Goal: Task Accomplishment & Management: Manage account settings

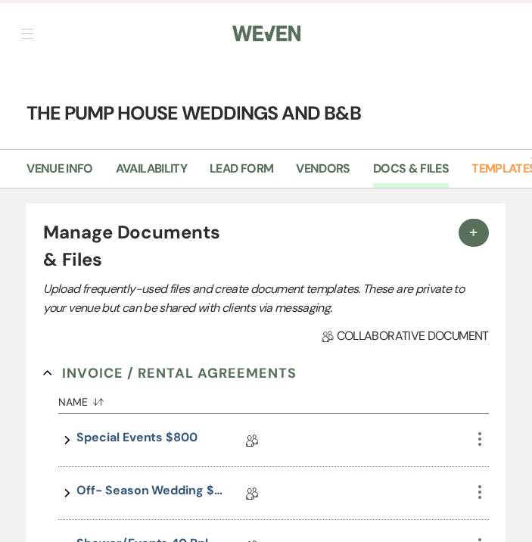
click at [25, 29] on span "button" at bounding box center [27, 29] width 12 height 1
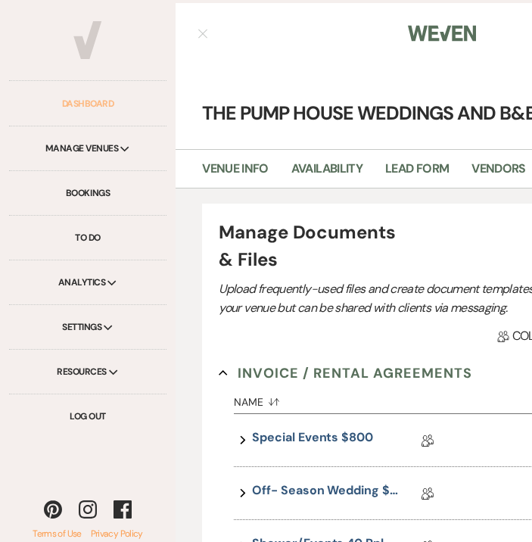
click at [63, 110] on link "Dashboard" at bounding box center [87, 104] width 157 height 45
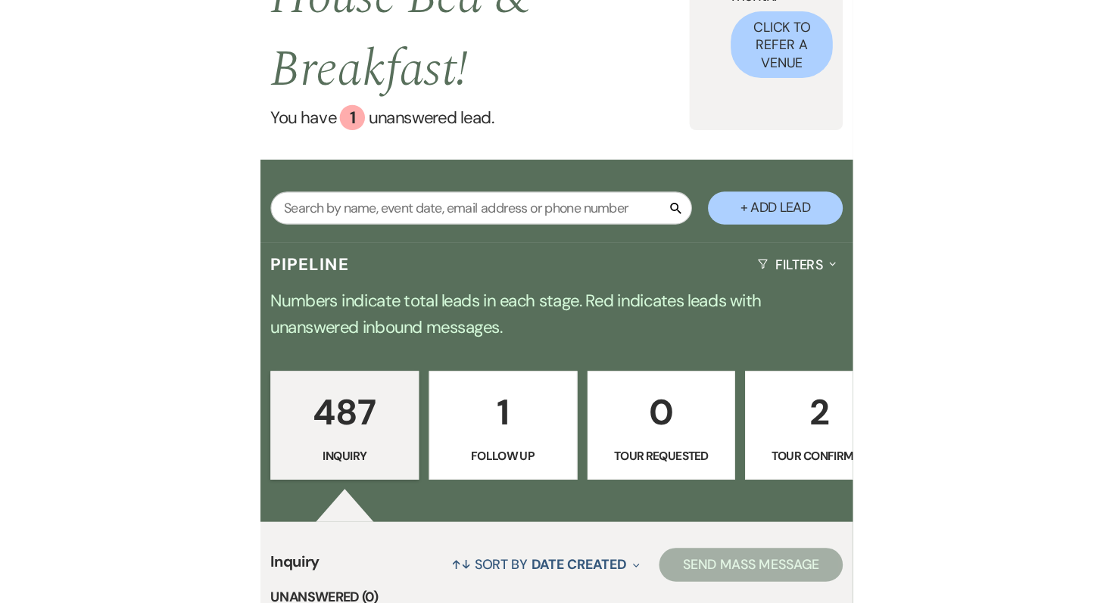
scroll to position [254, 0]
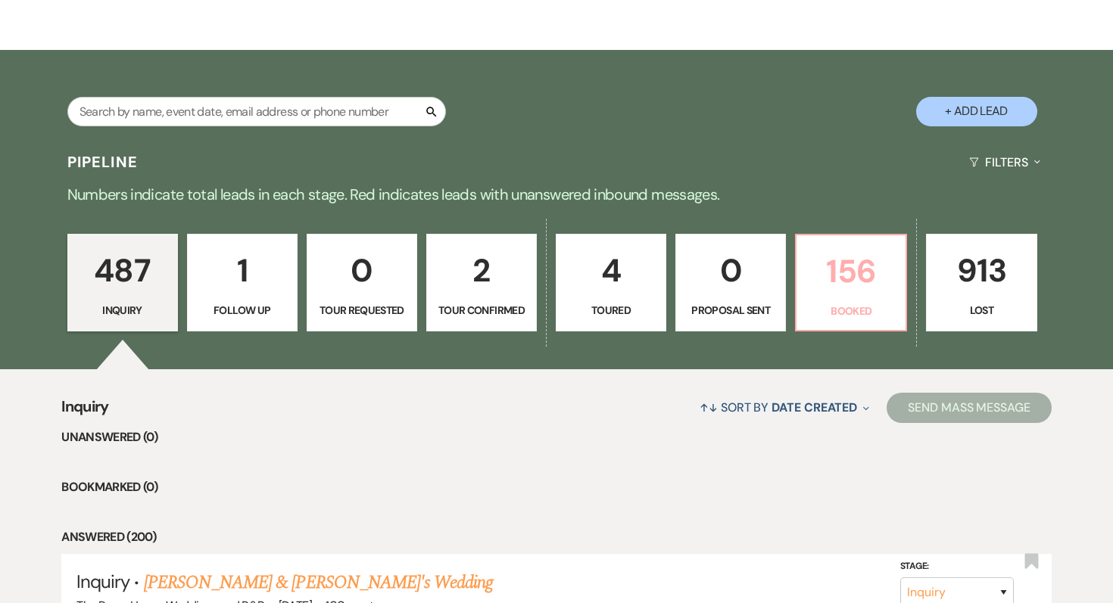
click at [531, 279] on p "156" at bounding box center [850, 271] width 91 height 51
select select "7"
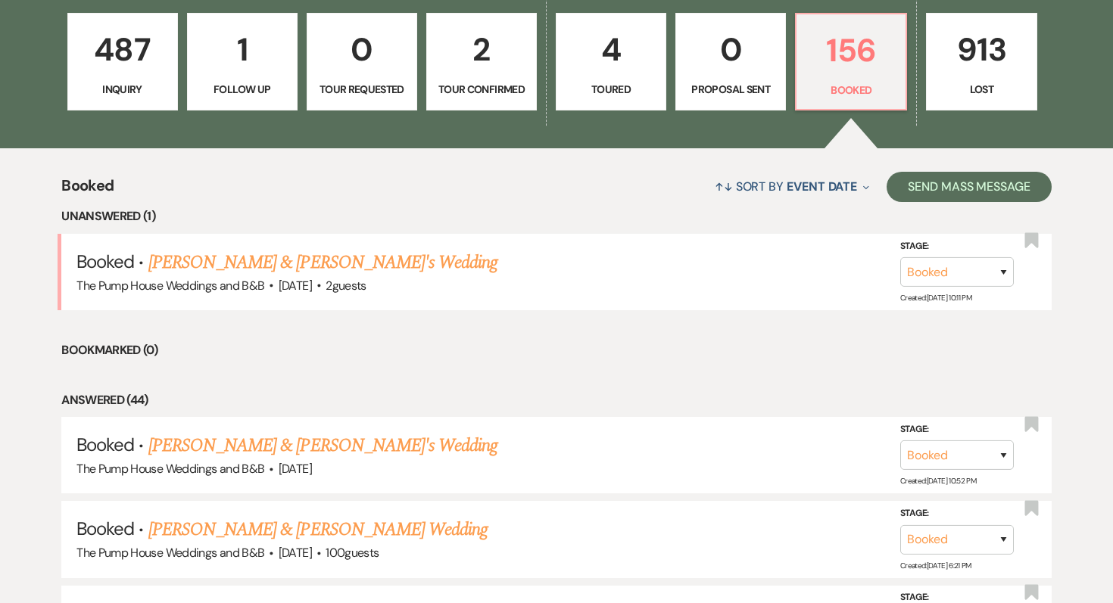
scroll to position [482, 0]
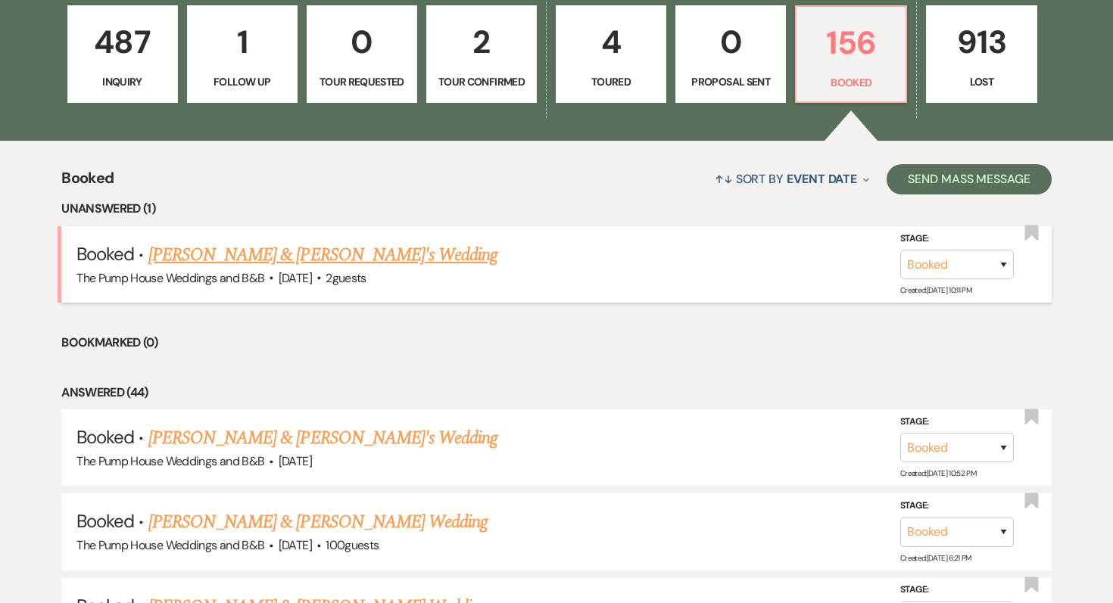
click at [314, 255] on link "[PERSON_NAME] & [PERSON_NAME]'s Wedding" at bounding box center [323, 254] width 350 height 27
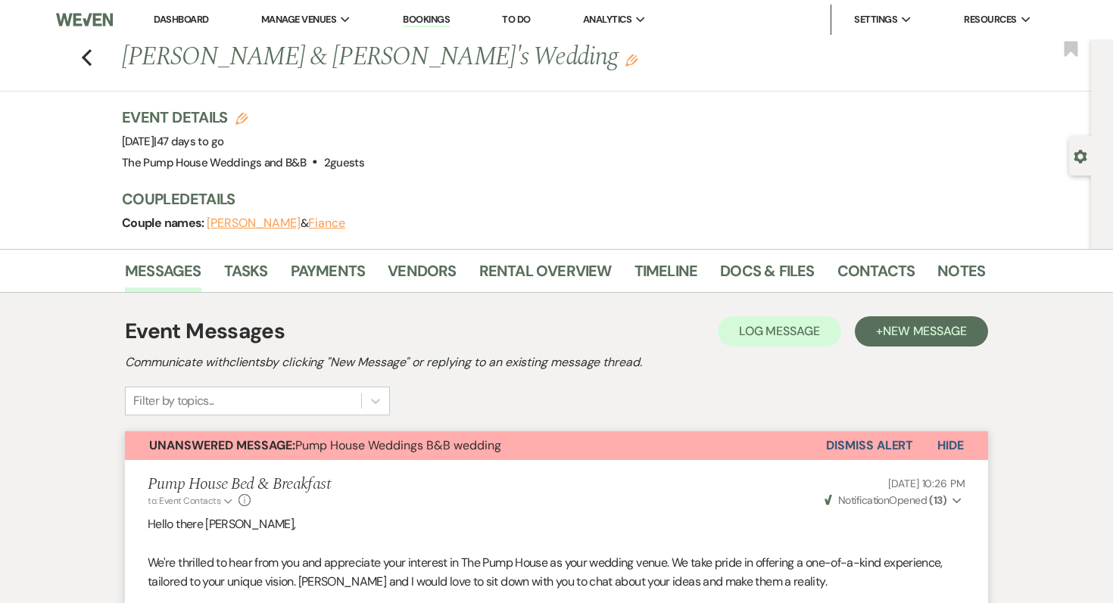
click at [192, 20] on link "Dashboard" at bounding box center [181, 19] width 54 height 13
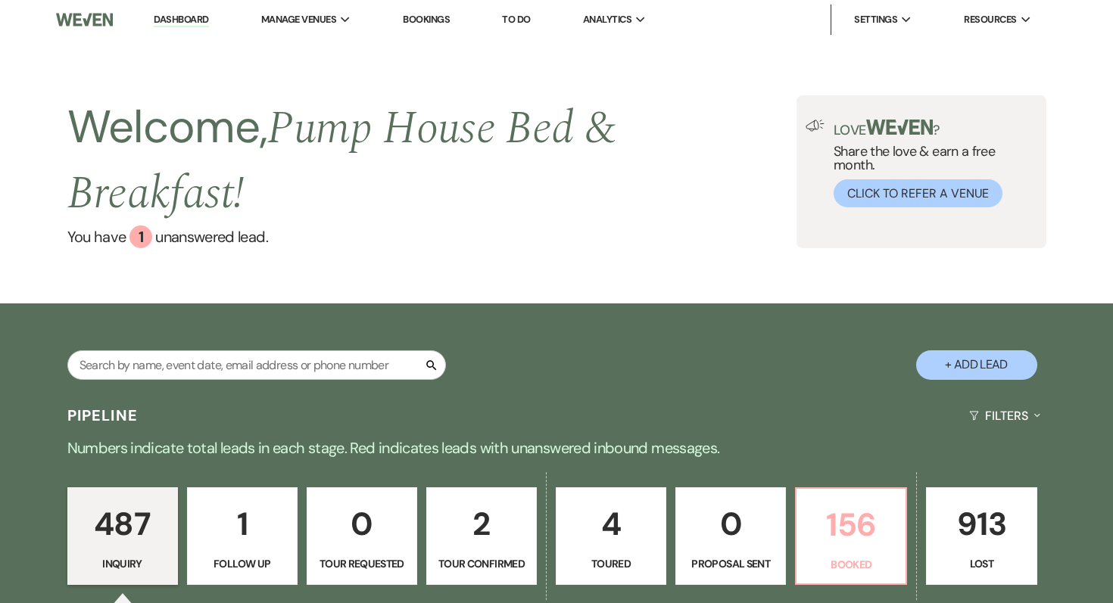
click at [531, 529] on p "156" at bounding box center [850, 525] width 91 height 51
select select "7"
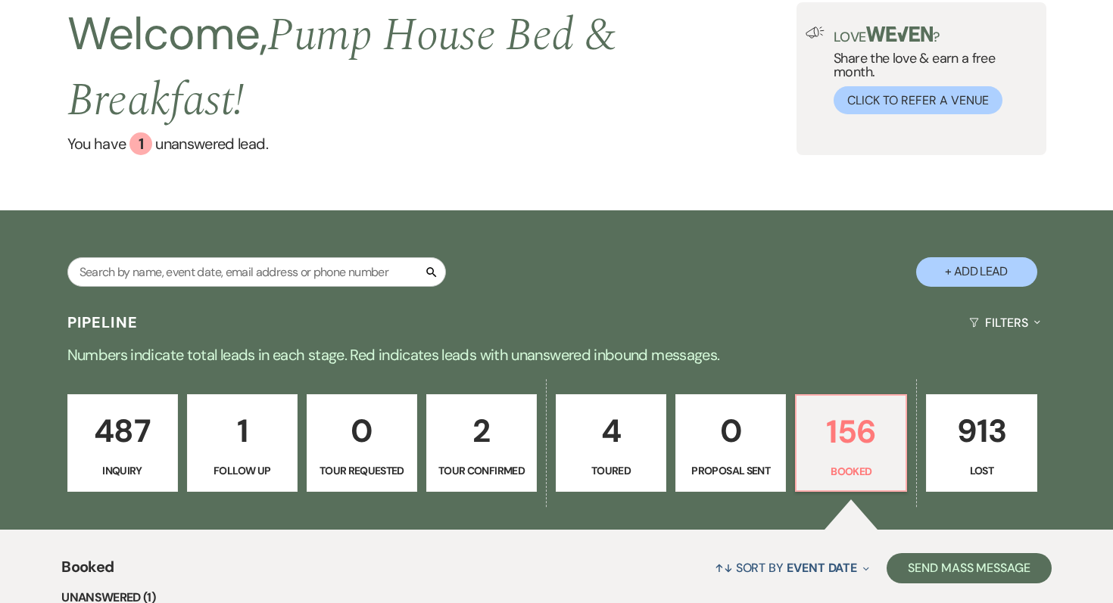
scroll to position [95, 0]
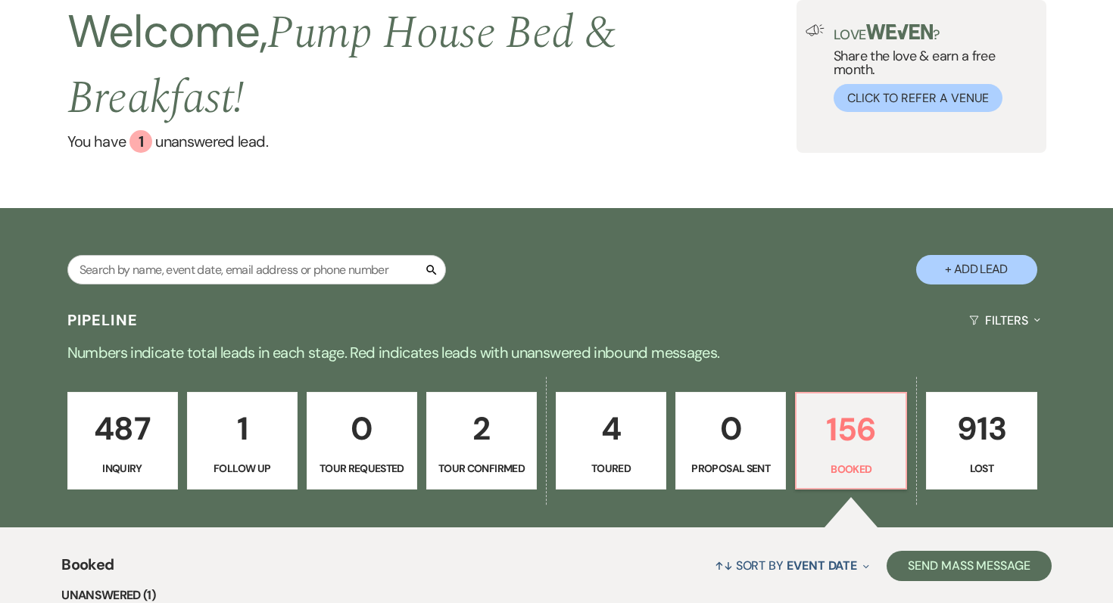
click at [531, 450] on p "913" at bounding box center [980, 428] width 91 height 51
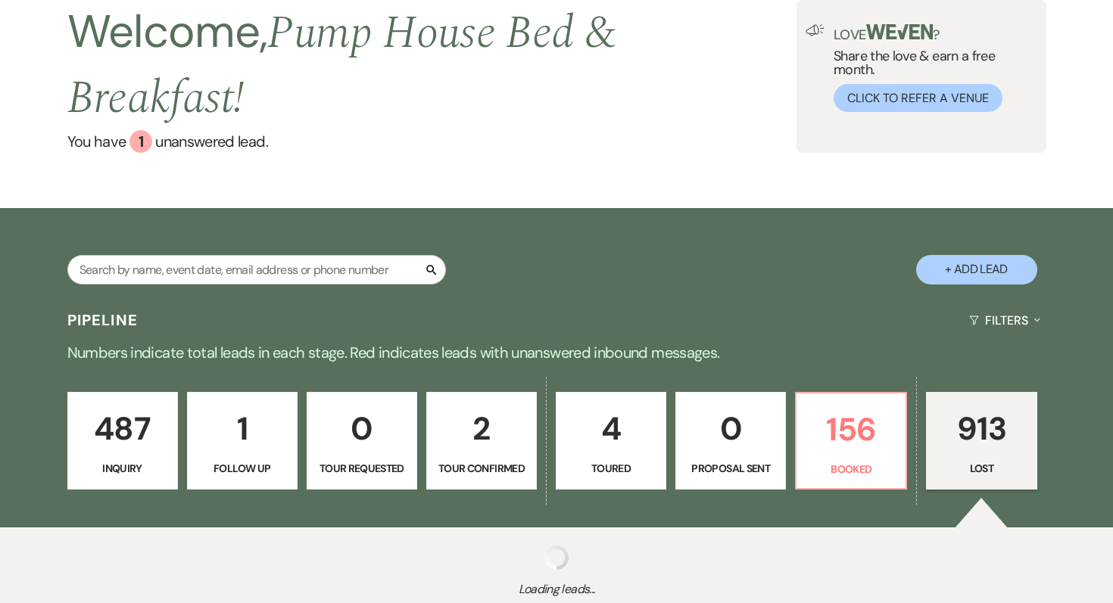
select select "8"
select select "5"
select select "8"
select select "5"
select select "8"
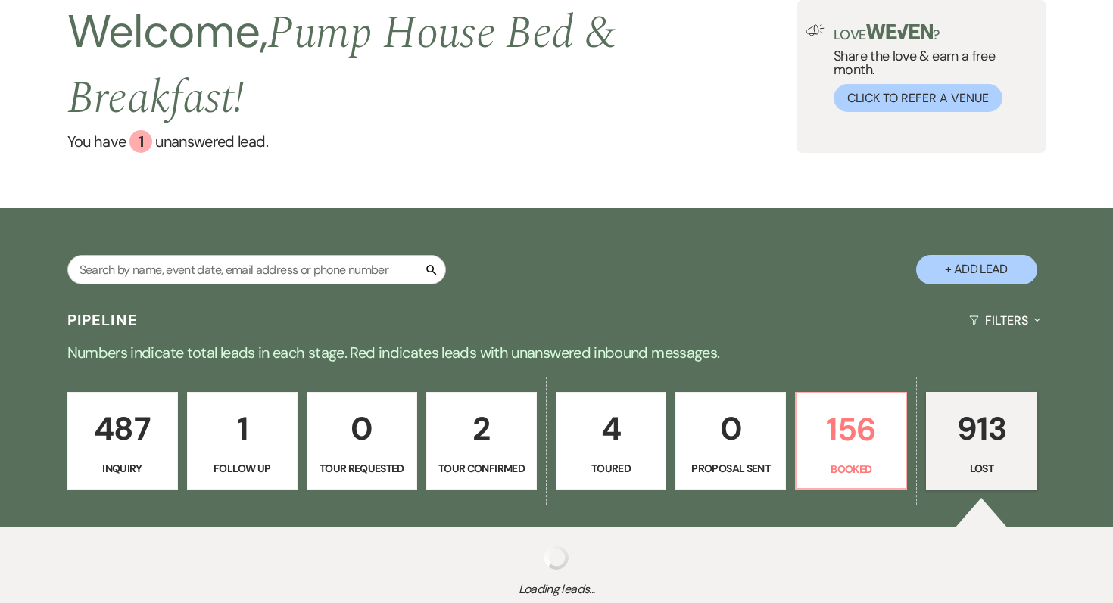
select select "5"
select select "8"
select select "5"
select select "8"
select select "10"
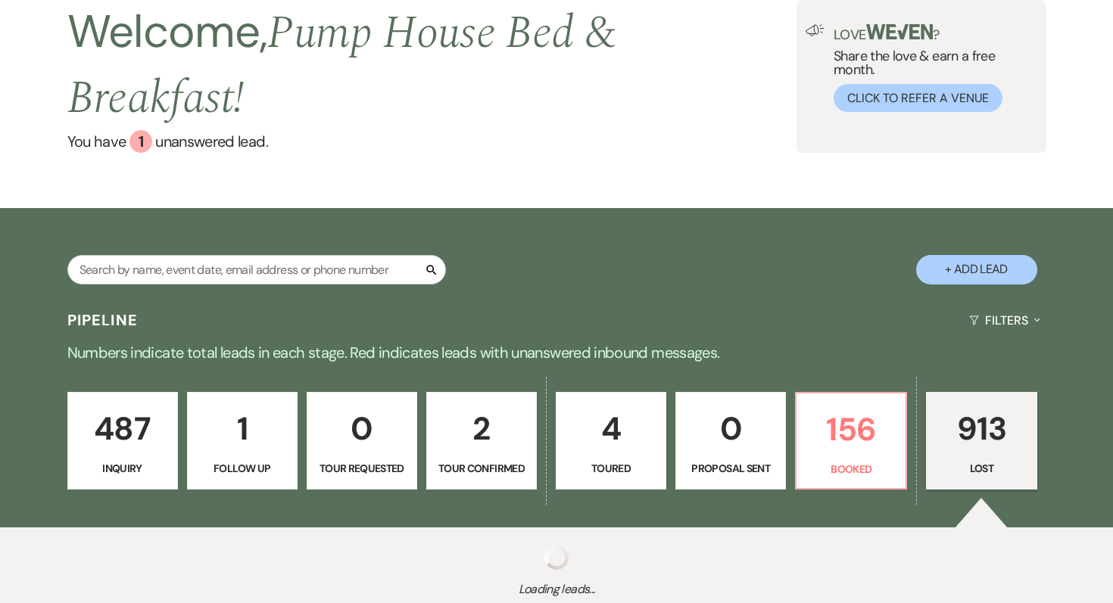
select select "8"
select select "5"
select select "8"
select select "5"
select select "8"
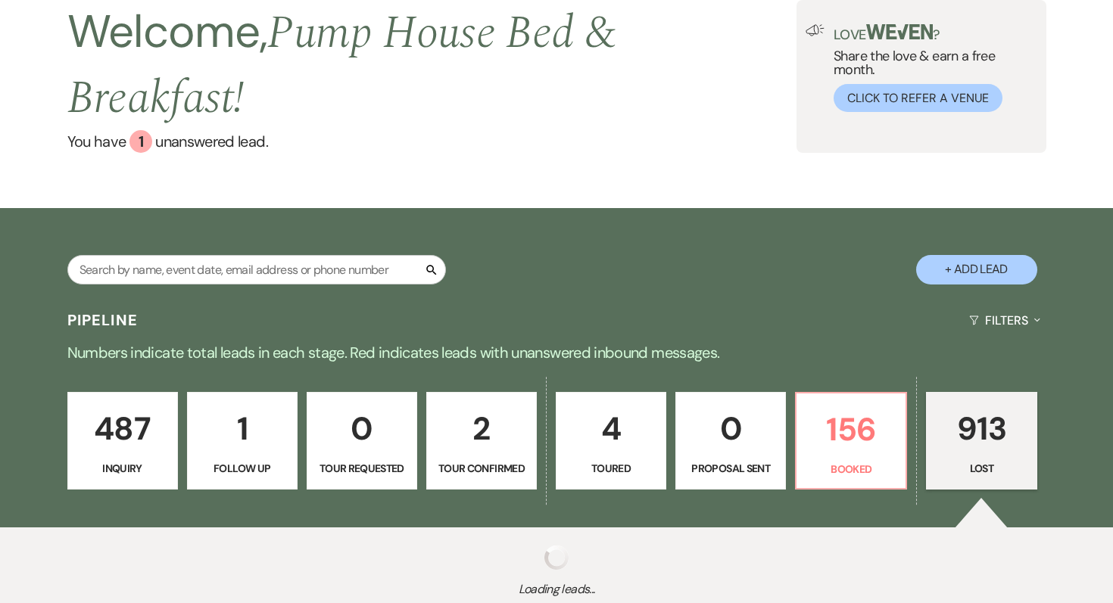
select select "5"
select select "8"
select select "5"
select select "8"
select select "5"
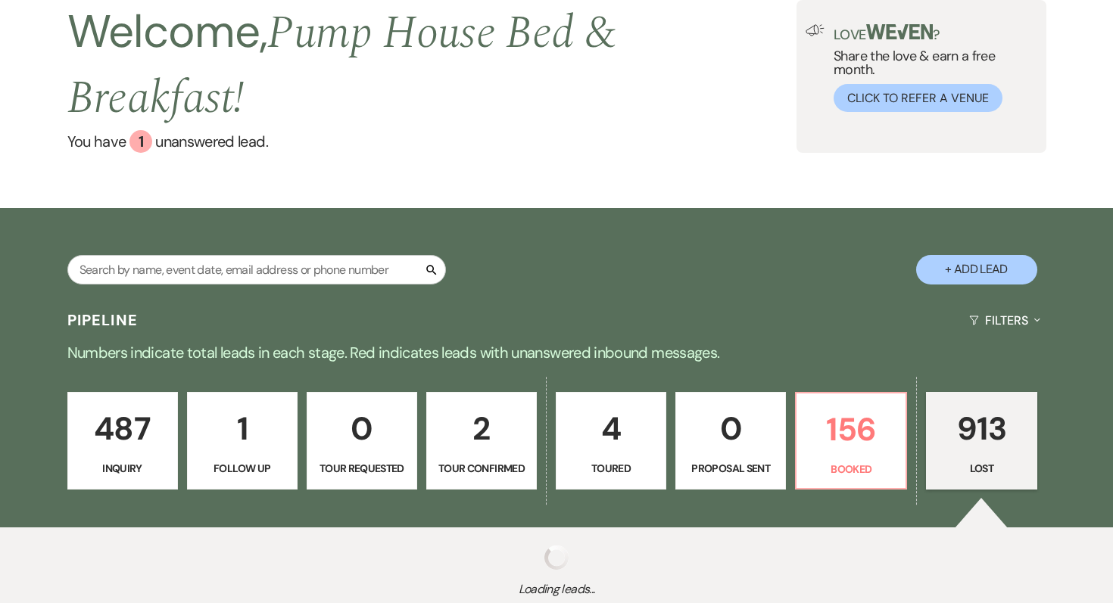
select select "8"
select select "5"
select select "8"
select select "5"
select select "8"
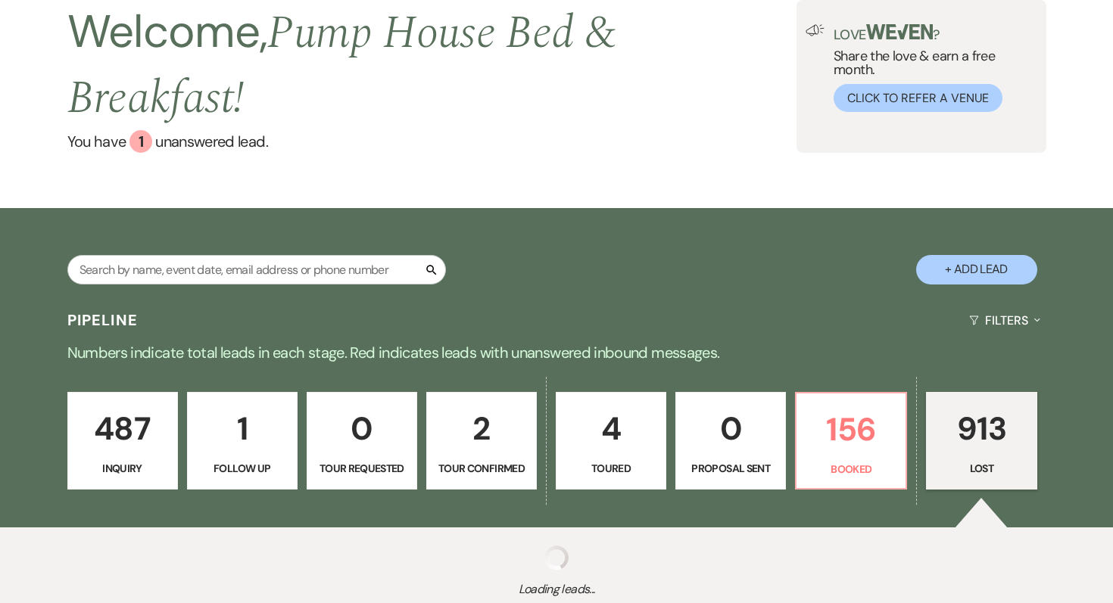
select select "5"
select select "8"
select select "5"
select select "8"
select select "5"
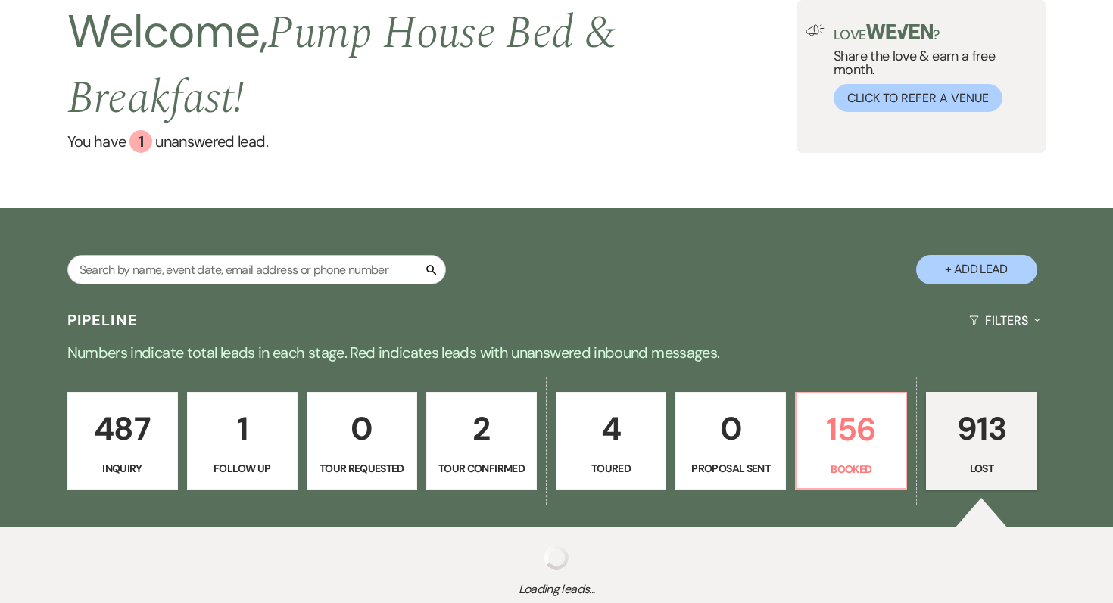
select select "8"
select select "5"
select select "8"
select select "5"
select select "8"
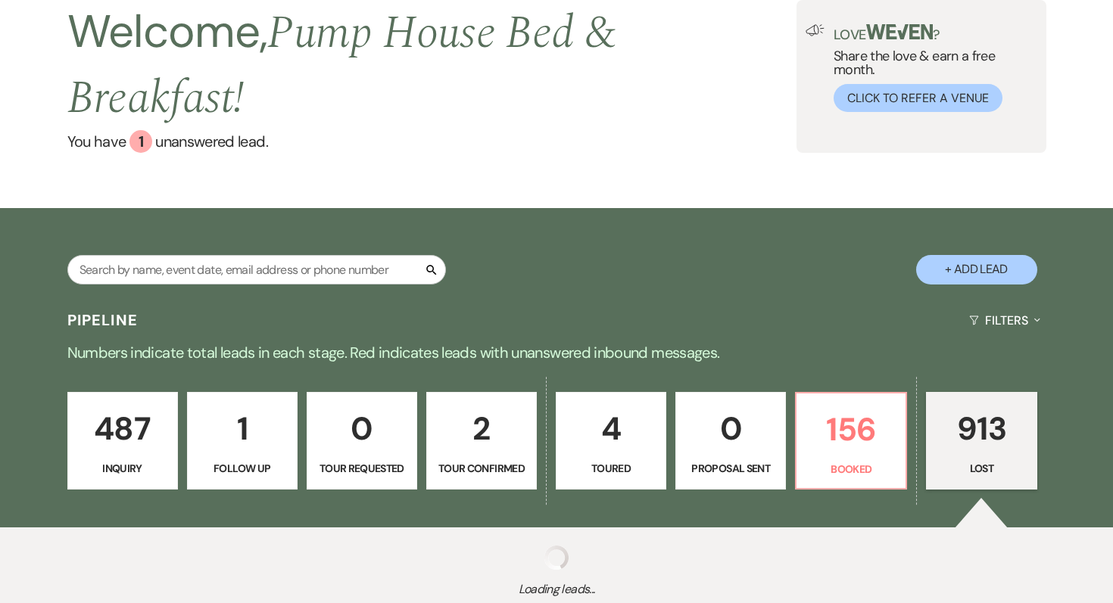
select select "5"
select select "8"
select select "5"
select select "8"
select select "5"
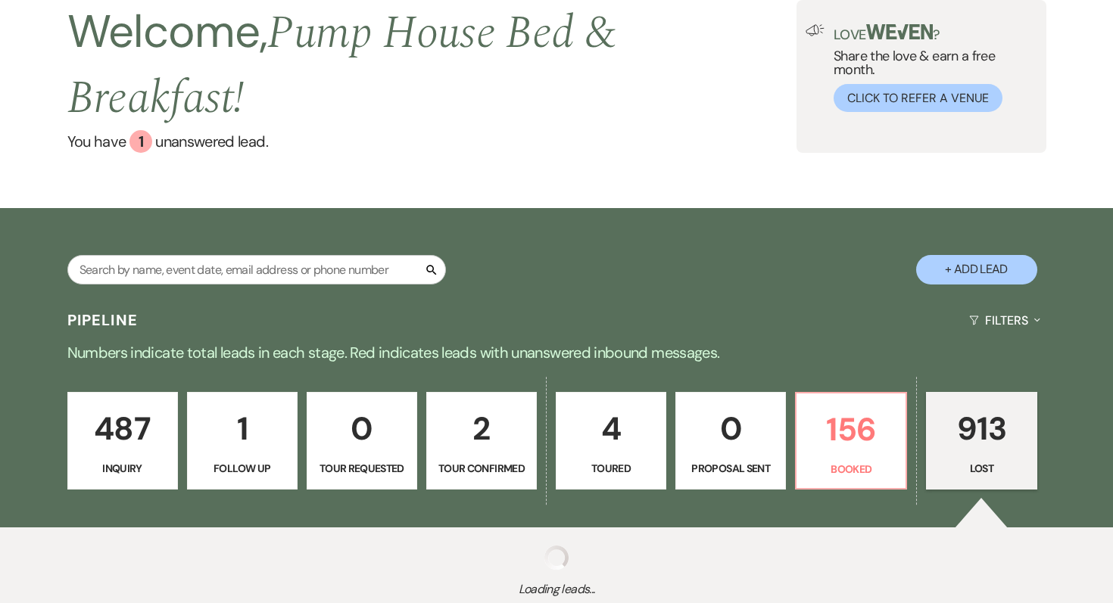
select select "8"
select select "5"
select select "8"
select select "5"
select select "8"
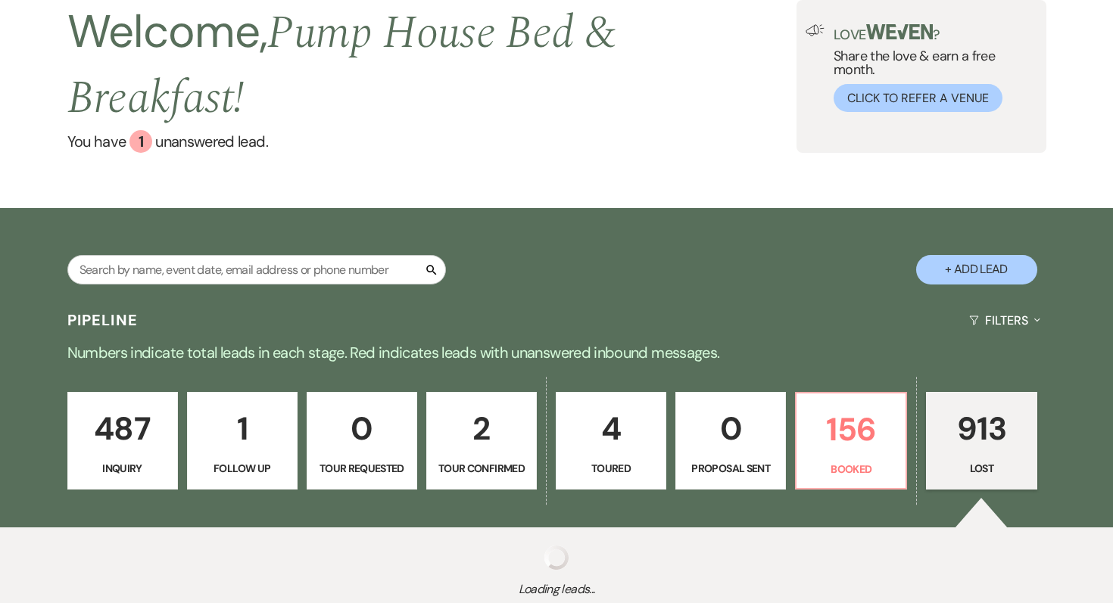
select select "5"
select select "8"
select select "5"
select select "8"
select select "10"
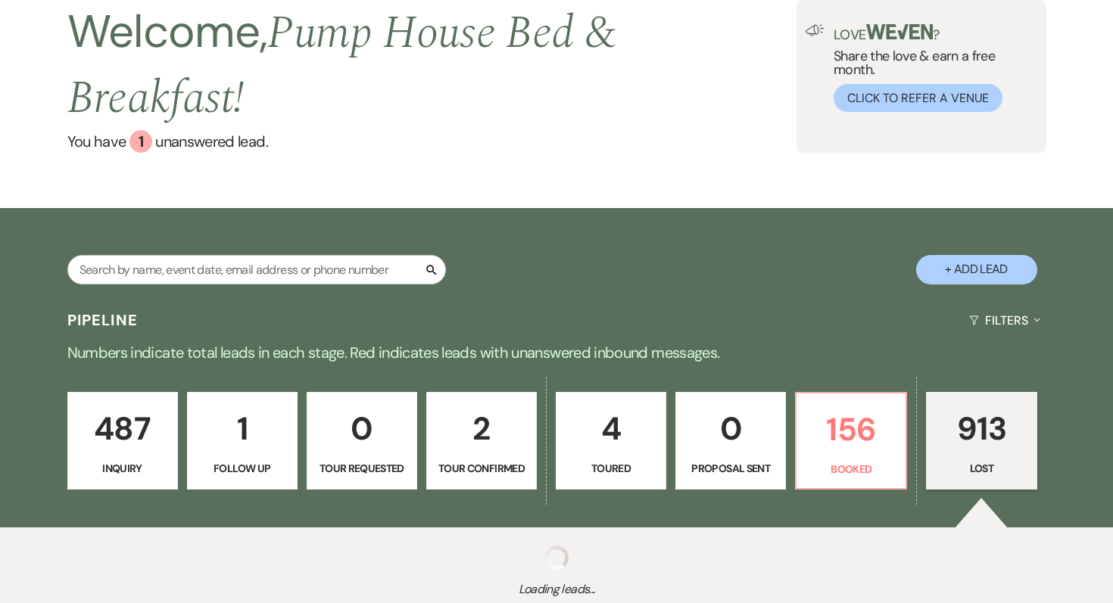
select select "8"
select select "5"
select select "8"
select select "5"
select select "8"
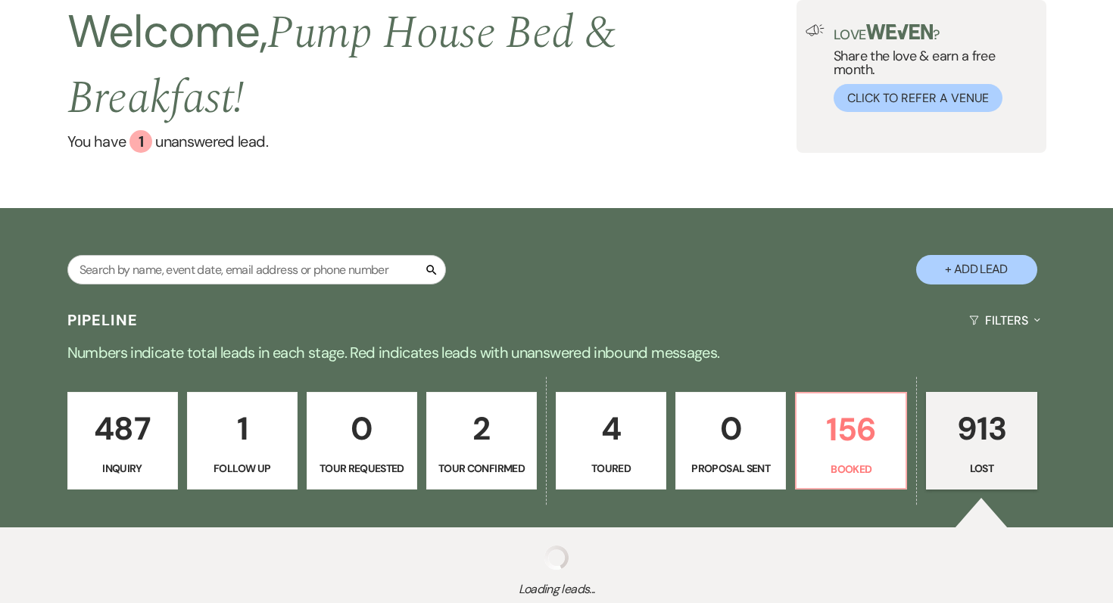
select select "5"
select select "8"
select select "5"
select select "8"
select select "5"
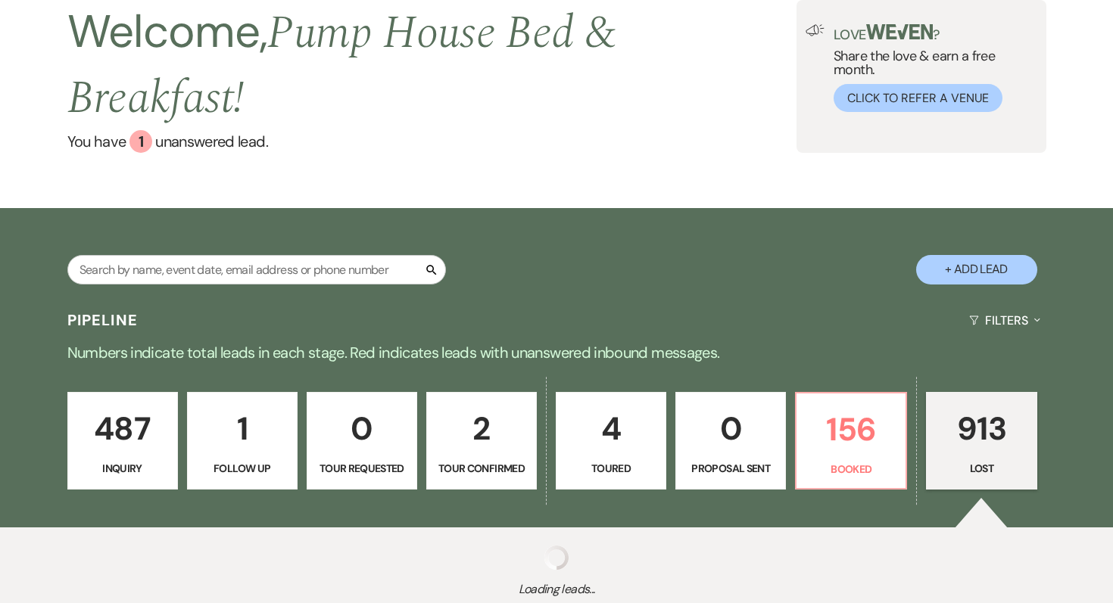
select select "8"
select select "5"
select select "8"
select select "5"
select select "8"
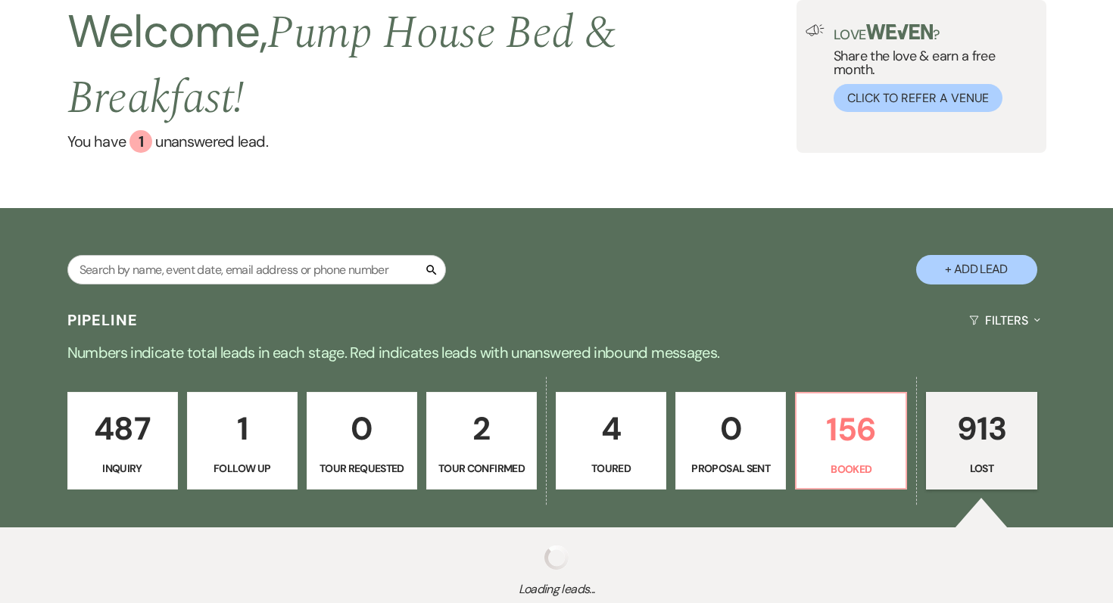
select select "5"
select select "8"
select select "5"
select select "8"
select select "5"
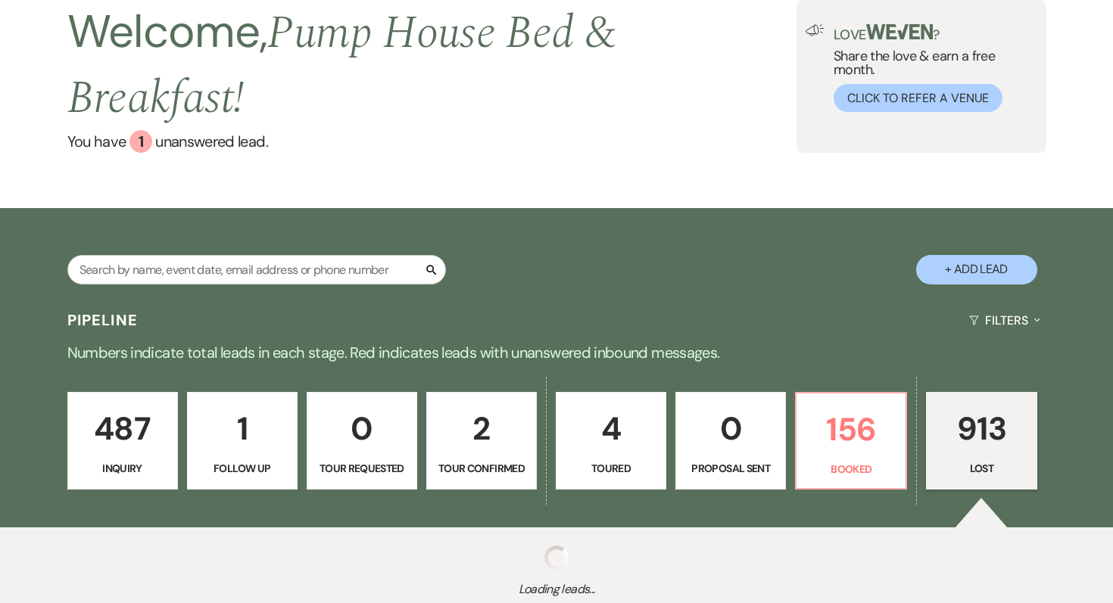
select select "8"
select select "5"
select select "8"
select select "5"
select select "8"
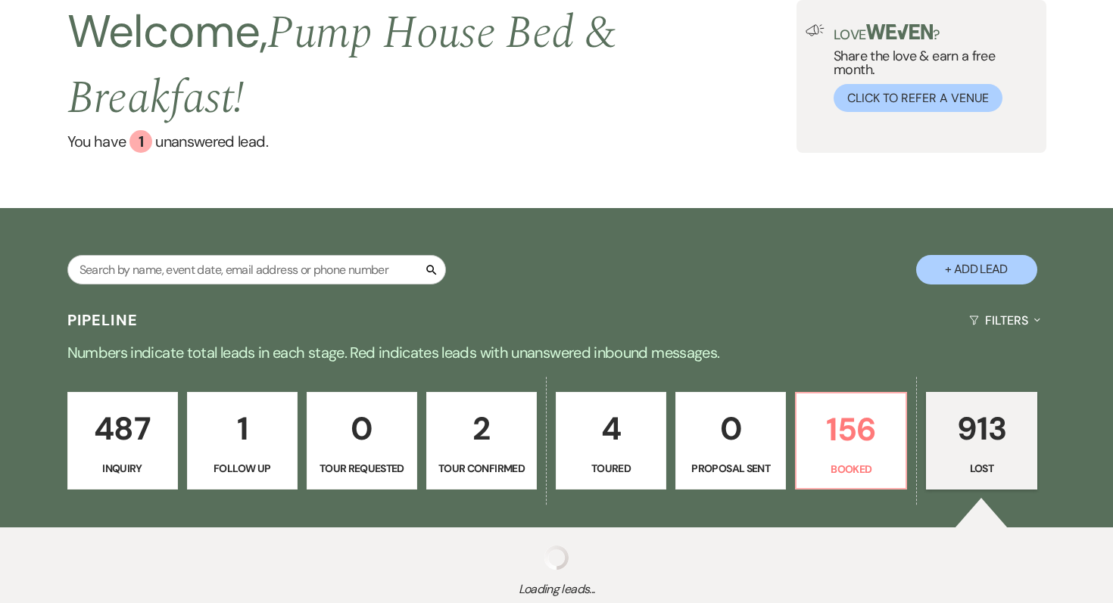
select select "6"
select select "8"
select select "5"
select select "8"
select select "5"
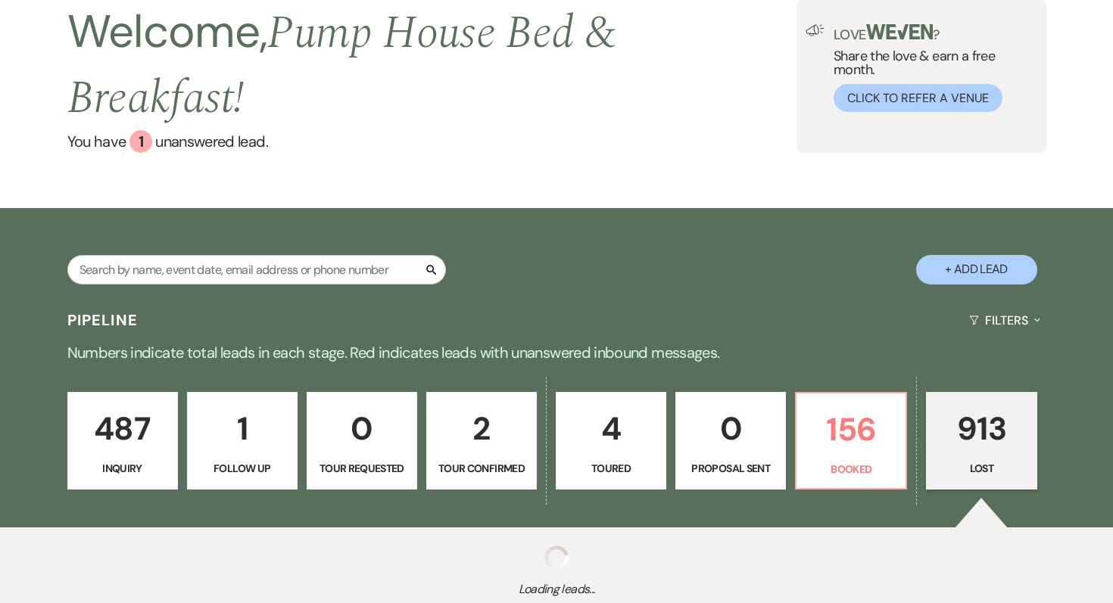
select select "8"
select select "5"
select select "8"
select select "5"
select select "8"
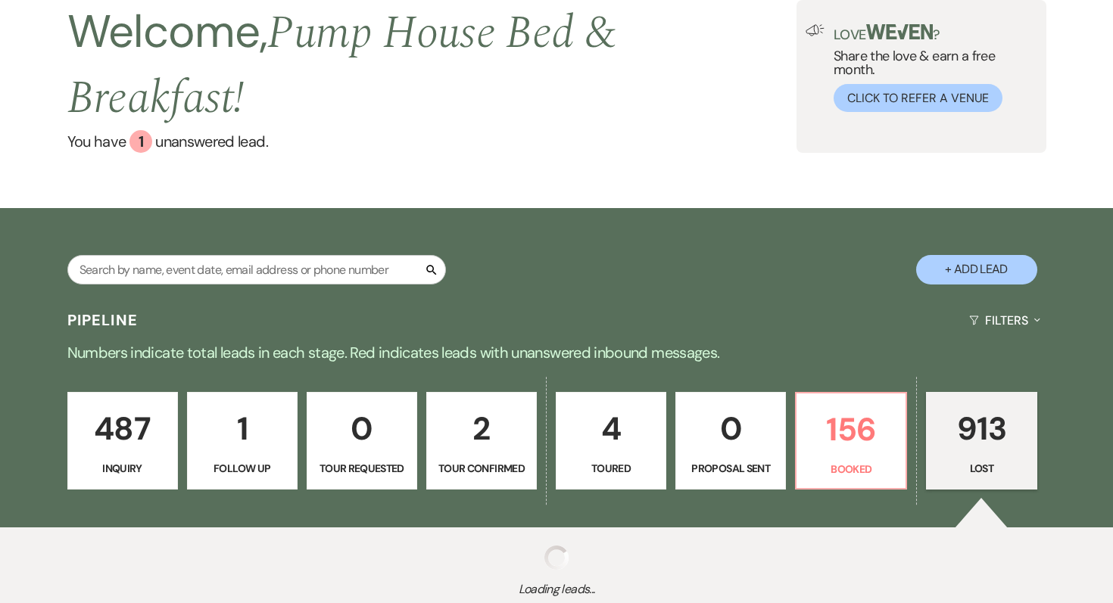
select select "5"
select select "8"
select select "5"
select select "8"
select select "5"
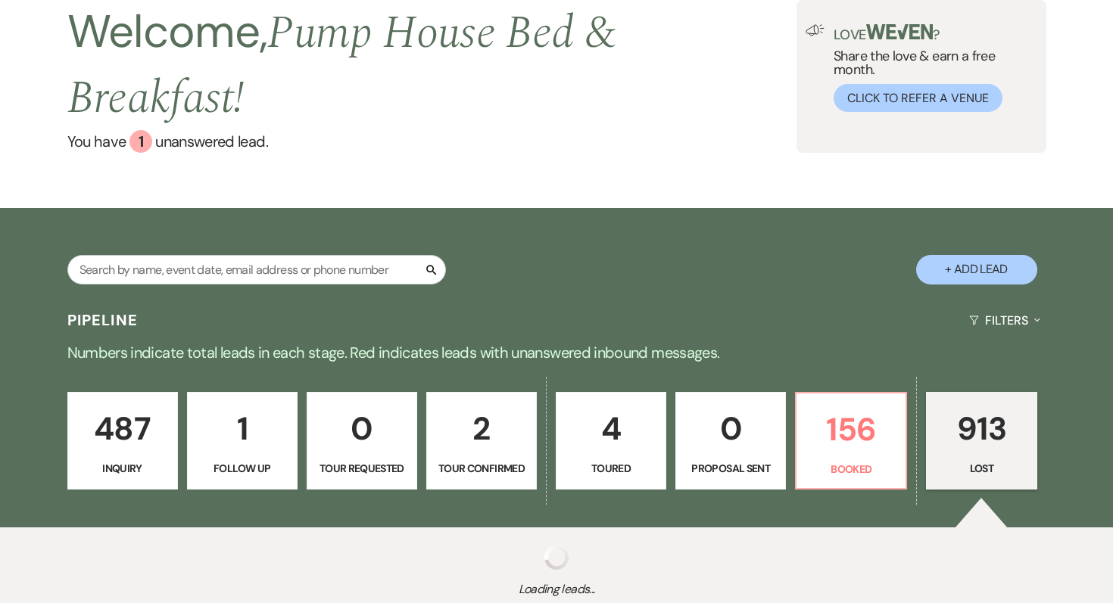
select select "8"
select select "5"
select select "8"
select select "5"
select select "8"
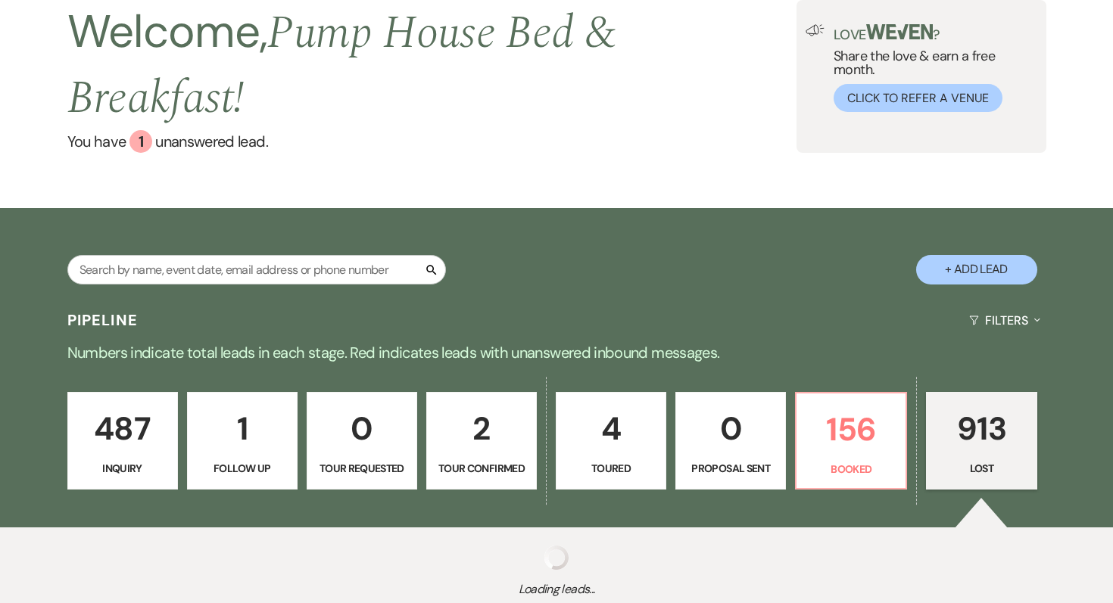
select select "10"
select select "8"
select select "5"
select select "8"
select select "5"
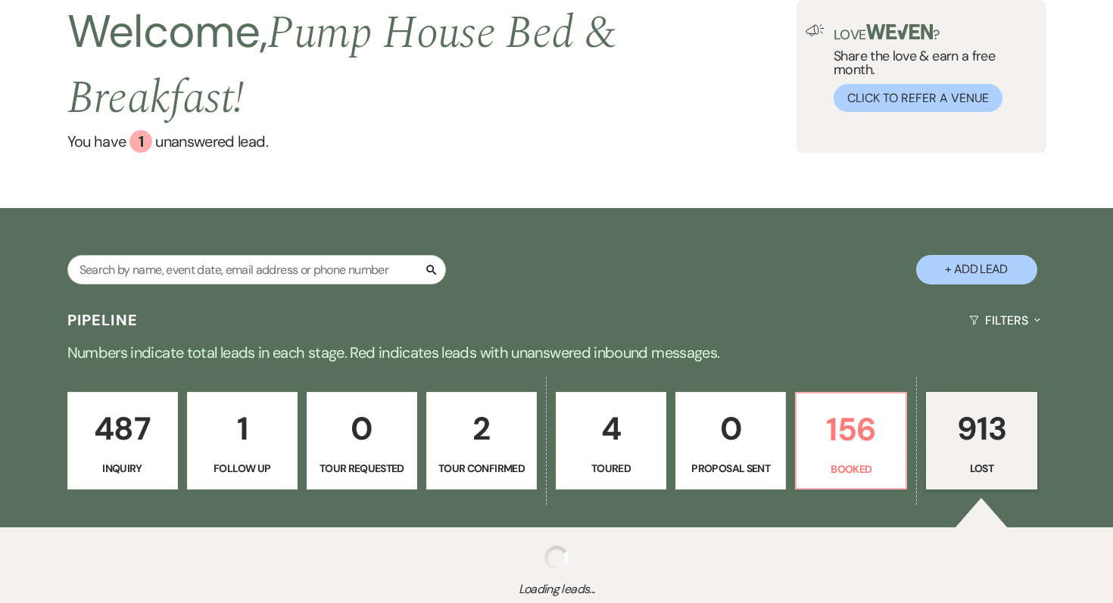
select select "8"
select select "5"
select select "8"
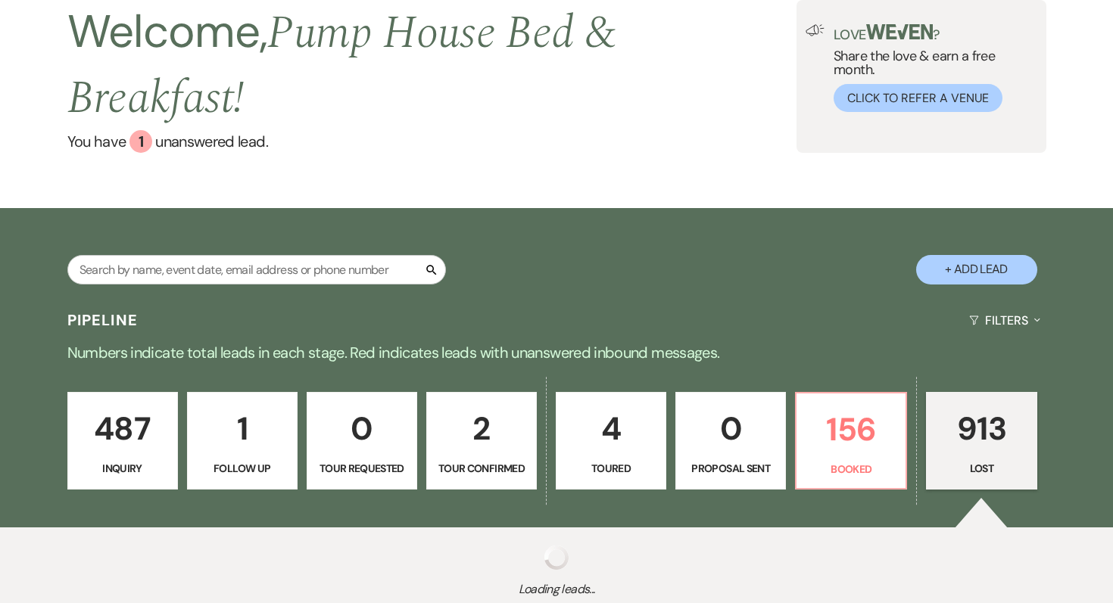
select select "8"
select select "5"
select select "8"
select select "10"
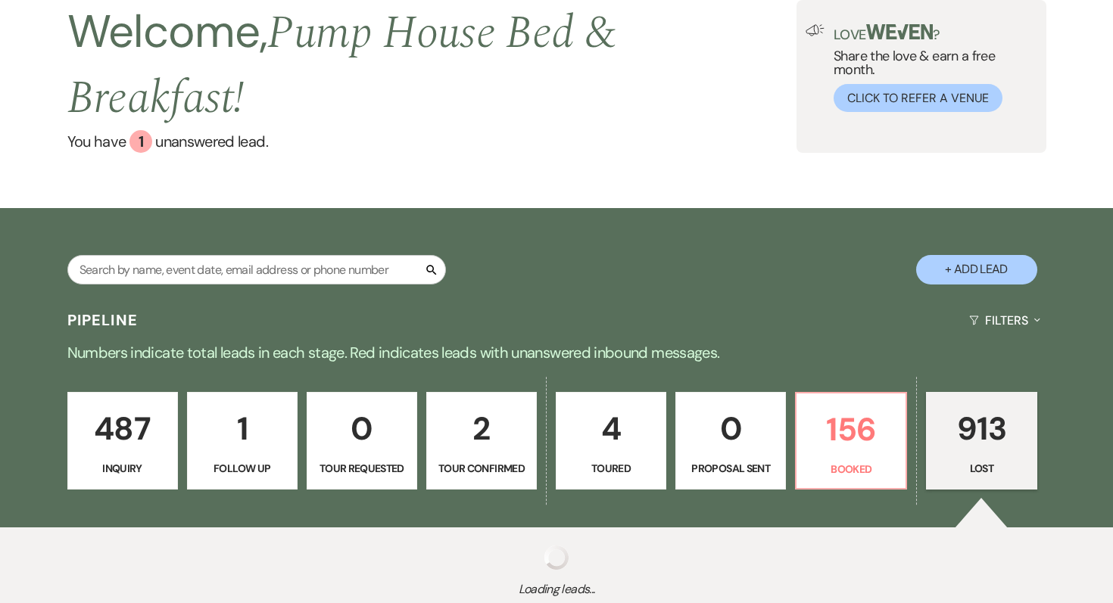
select select "8"
select select "5"
select select "8"
select select "5"
select select "8"
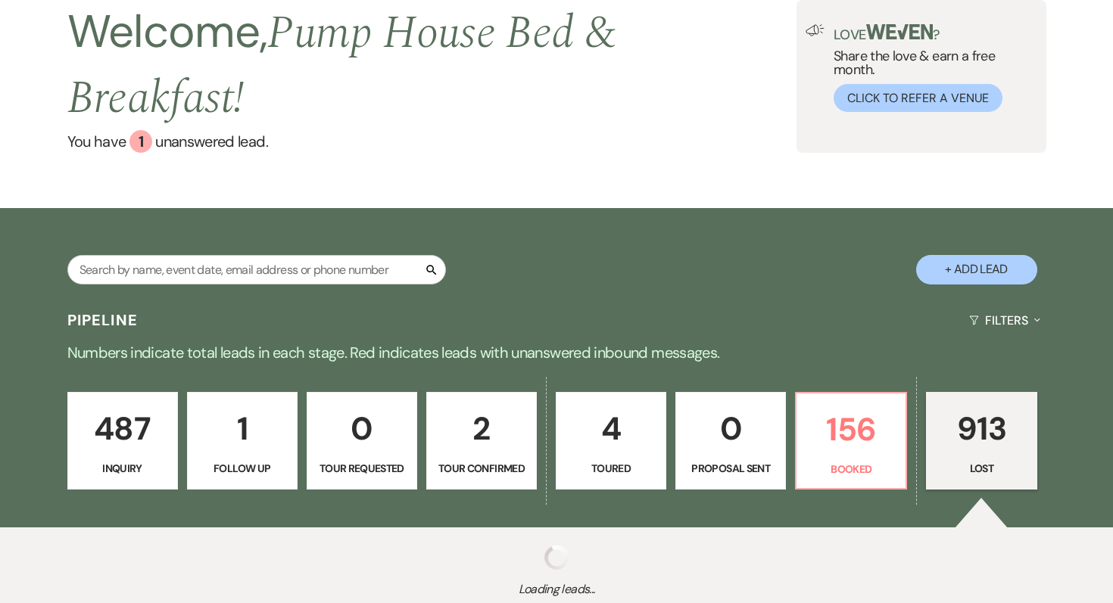
select select "1"
select select "8"
select select "5"
select select "8"
select select "5"
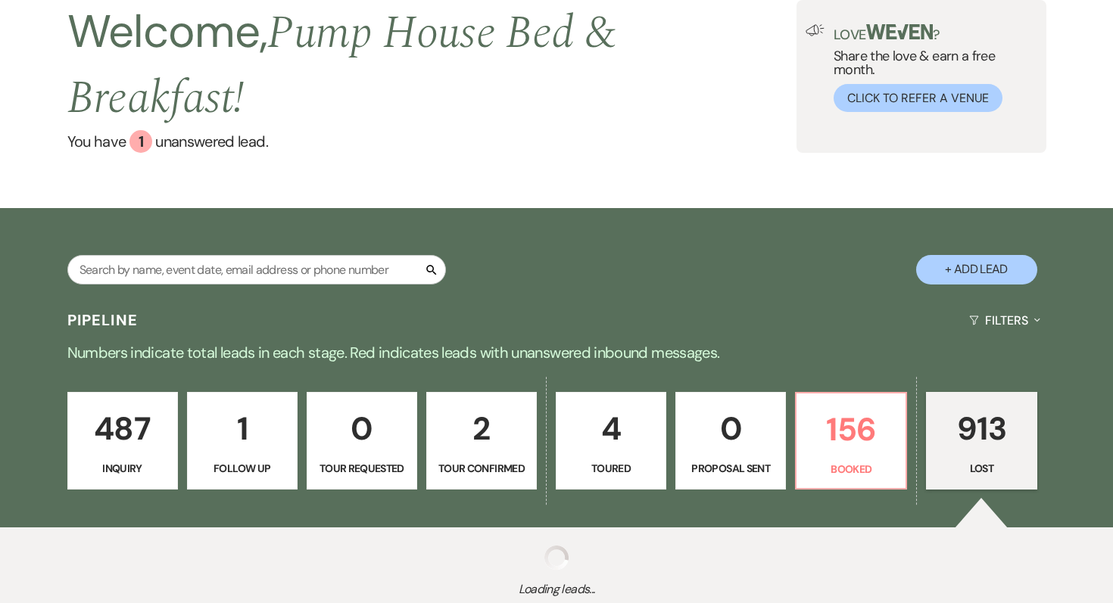
select select "8"
select select "6"
select select "8"
select select "5"
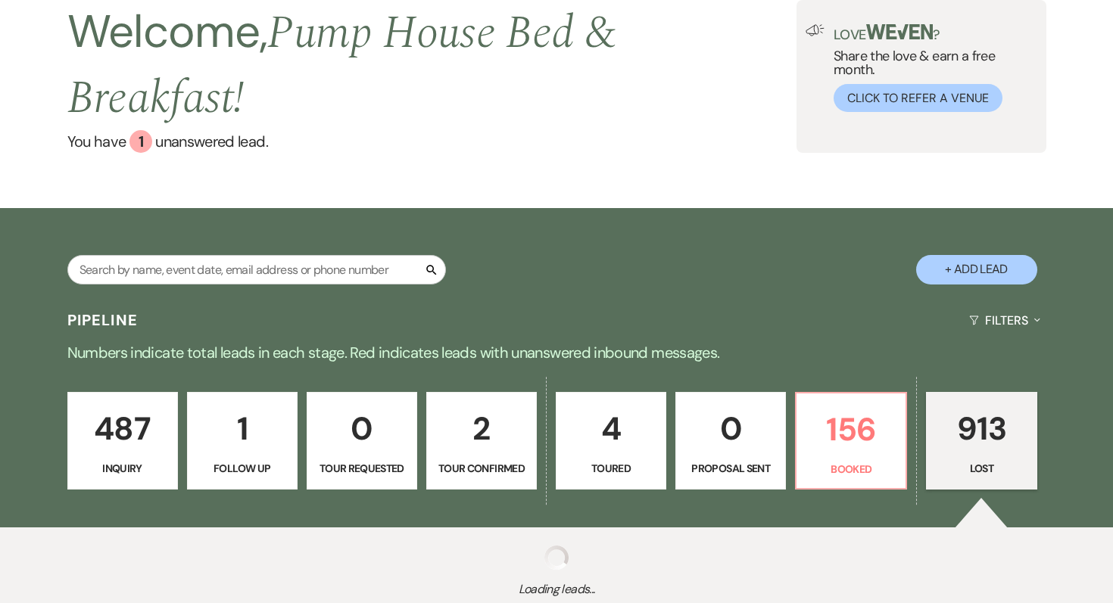
select select "8"
select select "5"
select select "8"
select select "5"
select select "8"
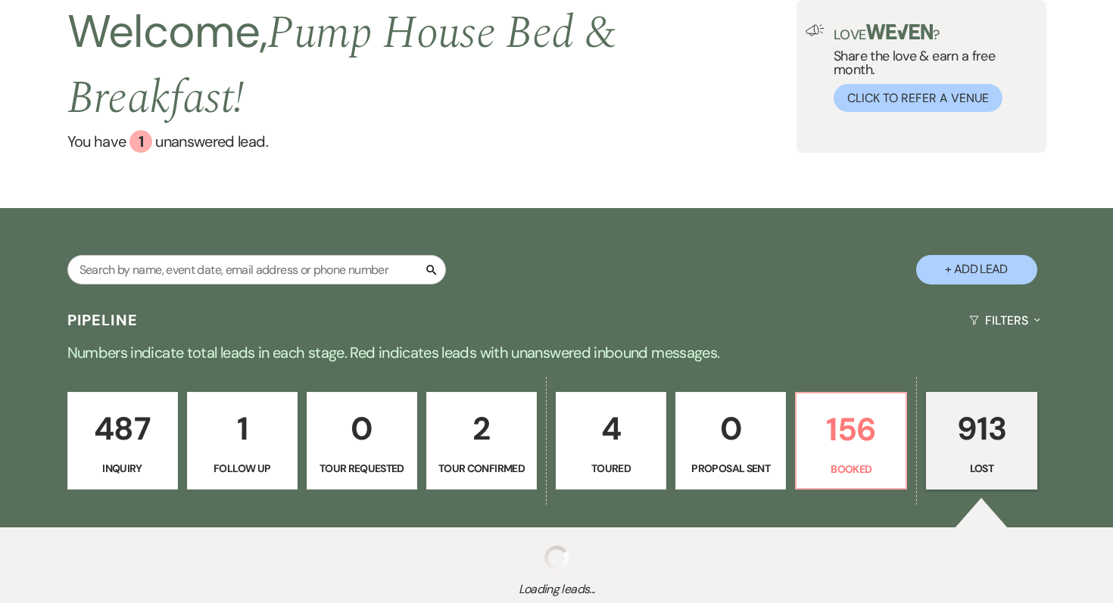
select select "6"
select select "8"
select select "5"
select select "8"
select select "5"
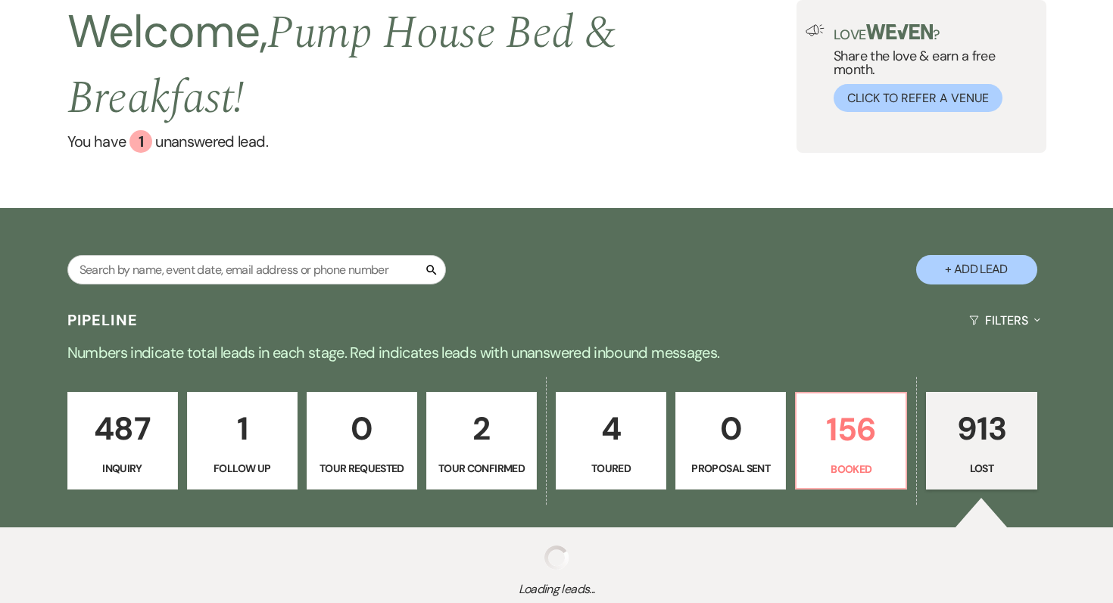
select select "8"
select select "5"
select select "8"
select select "5"
select select "8"
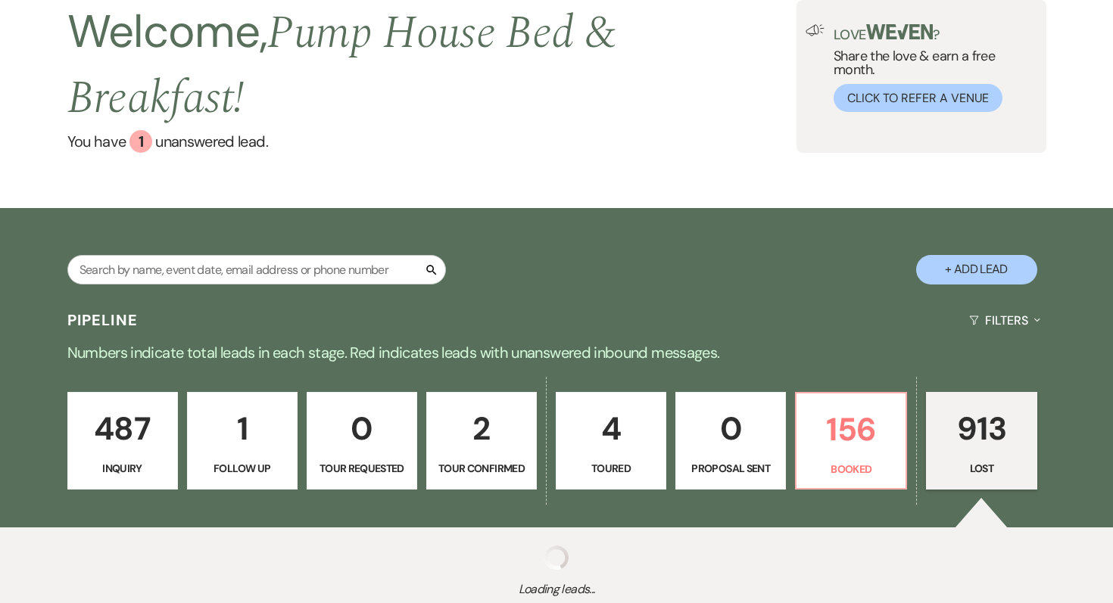
select select "5"
select select "8"
select select "5"
select select "8"
select select "5"
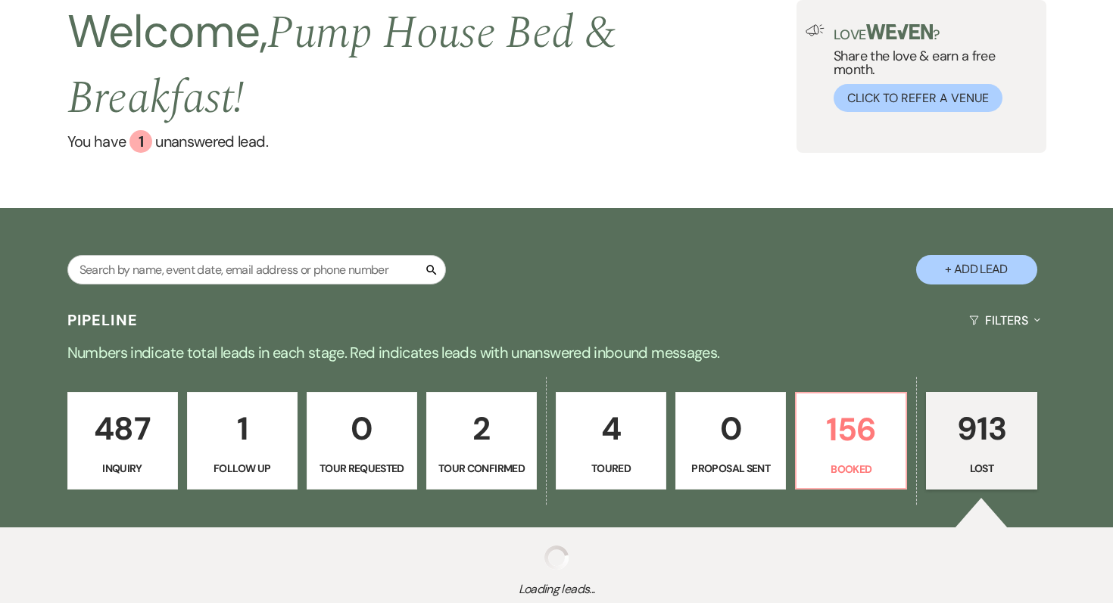
select select "8"
select select "10"
select select "8"
select select "5"
select select "8"
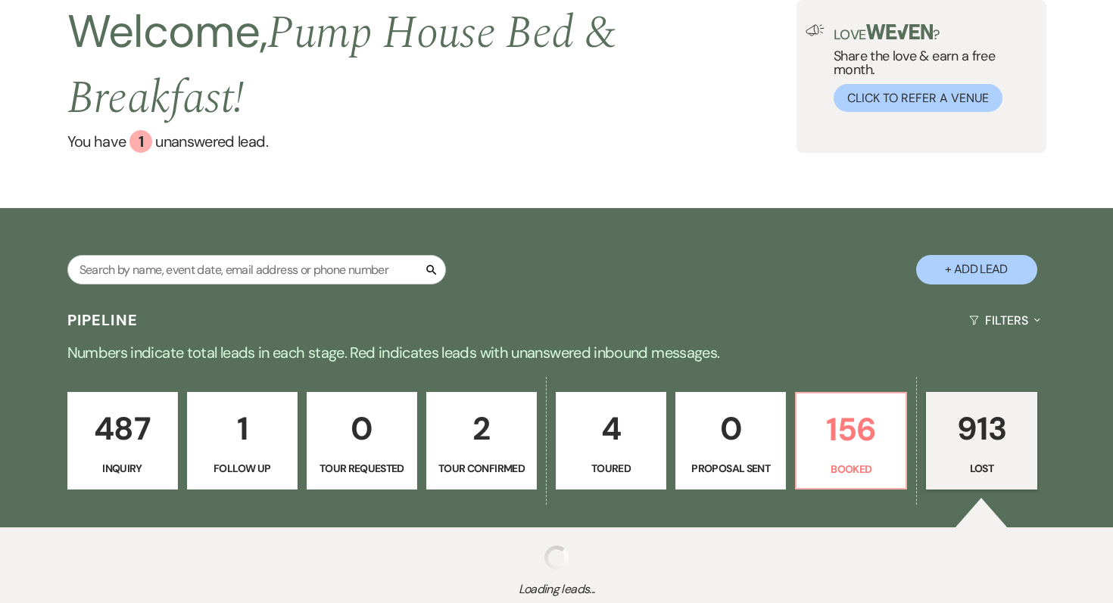
select select "1"
select select "8"
select select "5"
select select "8"
select select "5"
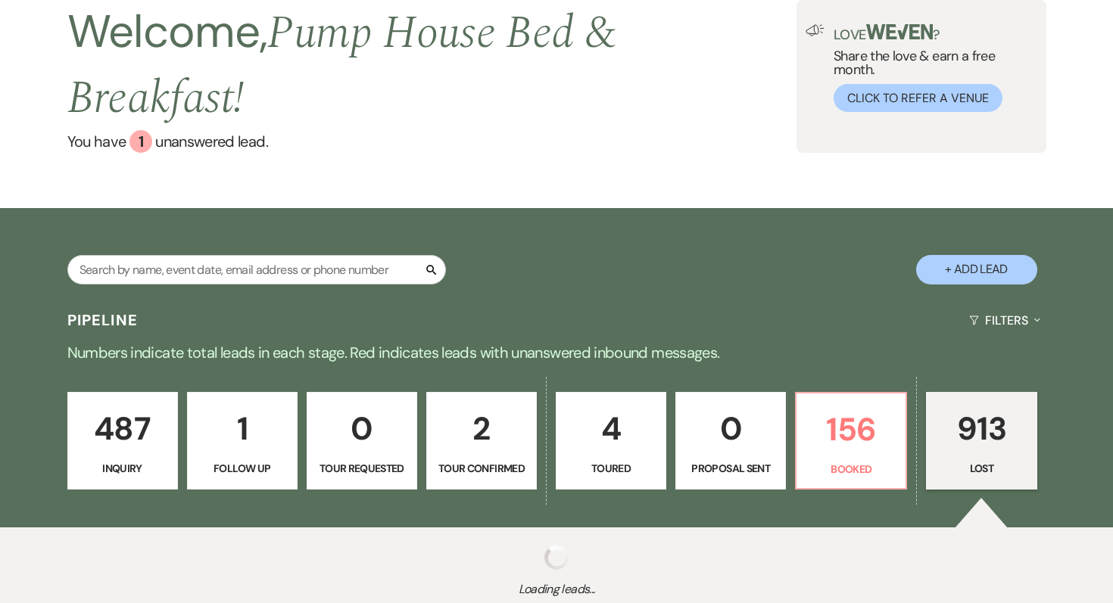
select select "8"
select select "5"
select select "8"
select select "10"
select select "8"
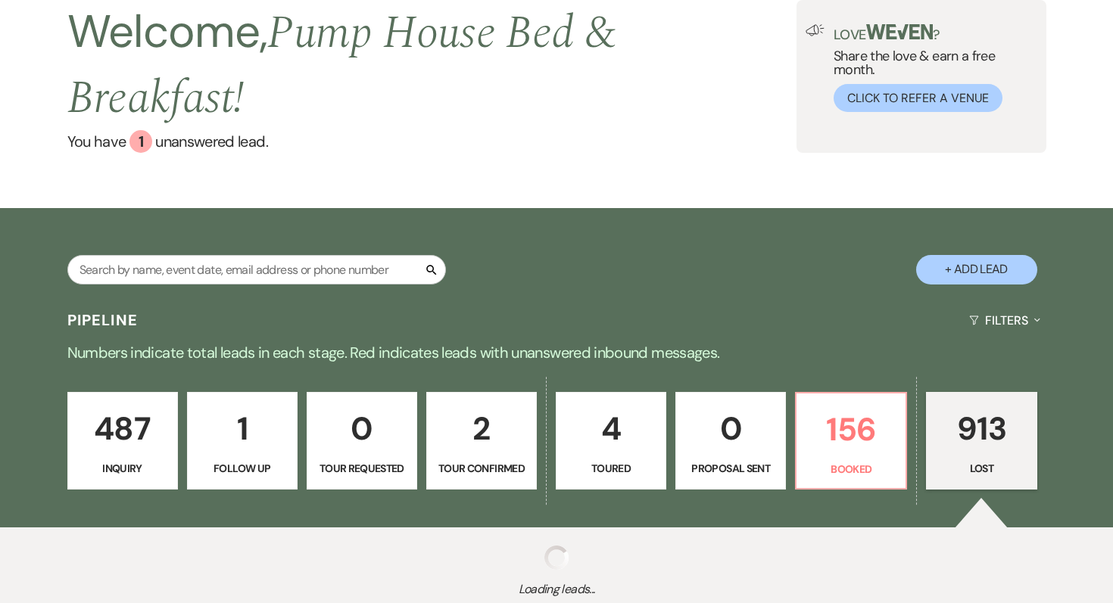
select select "5"
select select "8"
select select "5"
select select "8"
select select "5"
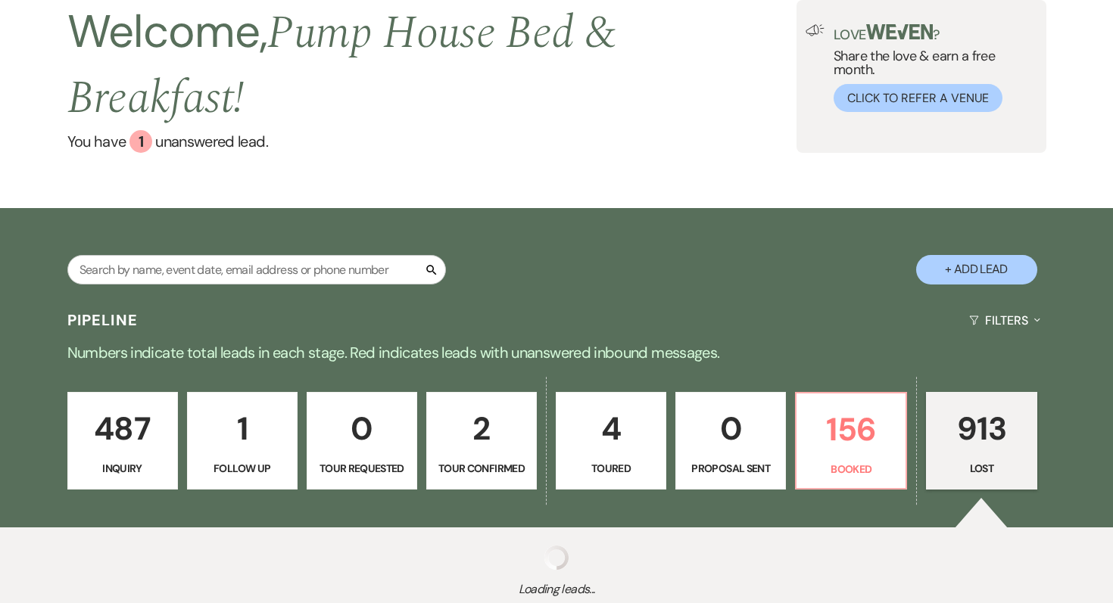
select select "8"
select select "5"
select select "8"
select select "5"
select select "8"
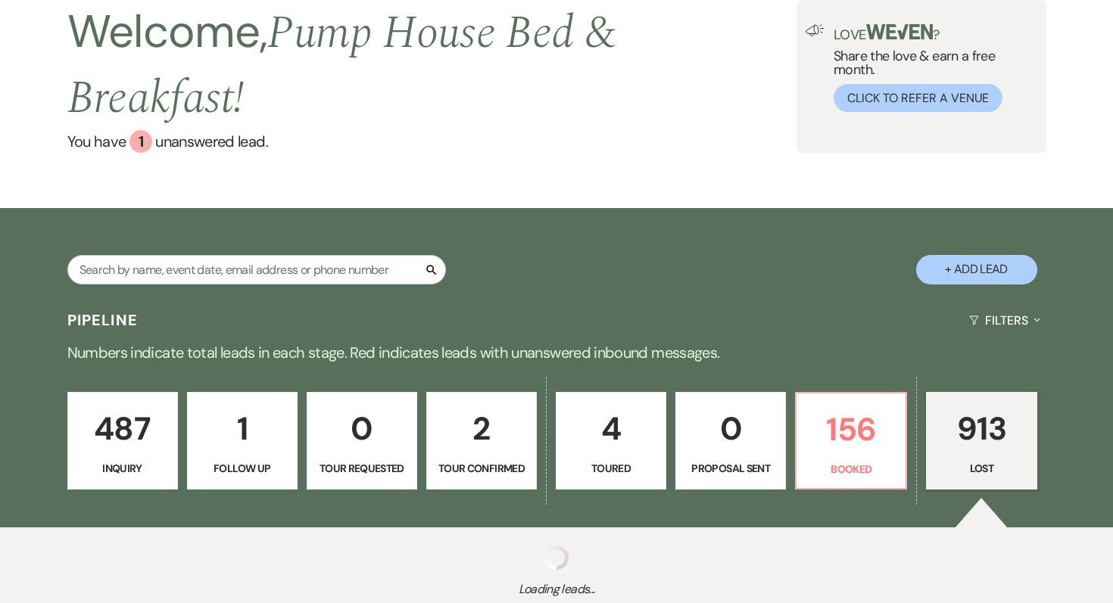
select select "5"
select select "8"
select select "5"
select select "8"
select select "7"
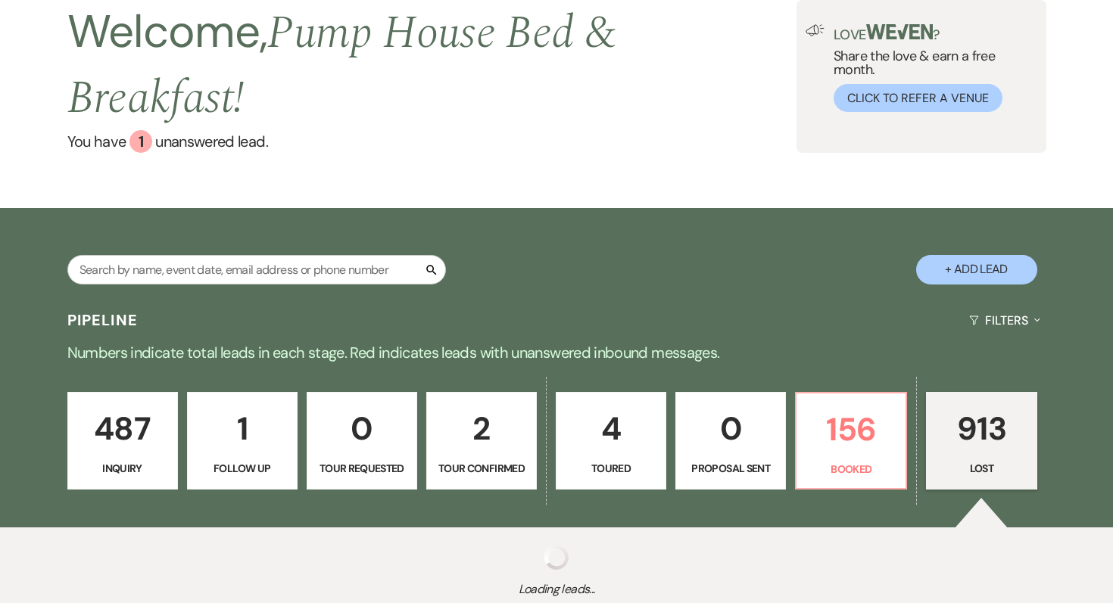
select select "8"
select select "5"
select select "8"
select select "11"
select select "8"
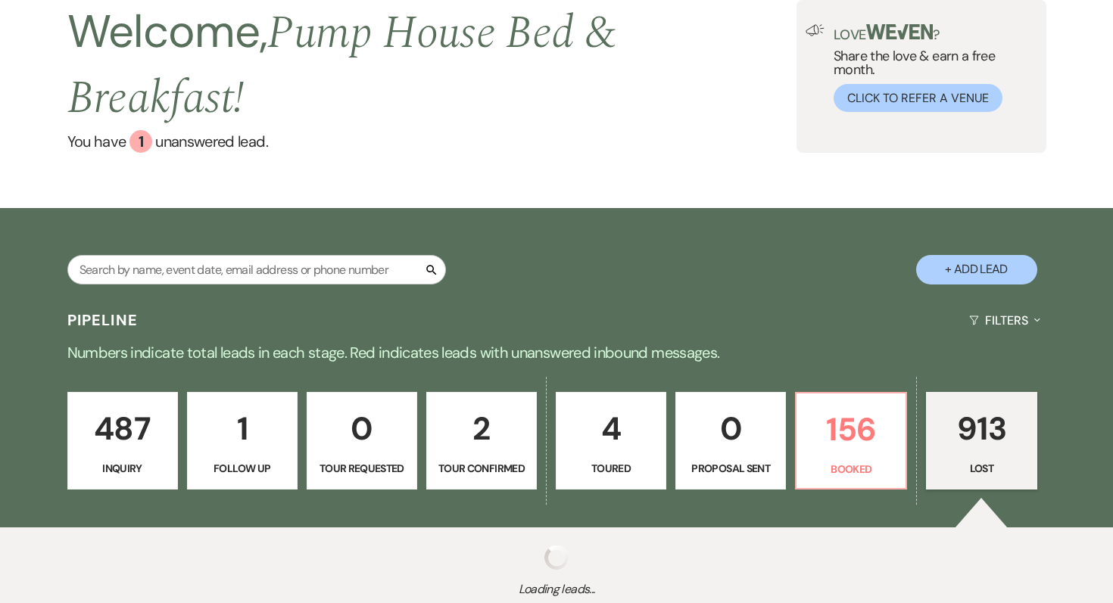
select select "5"
select select "8"
select select "5"
select select "8"
select select "10"
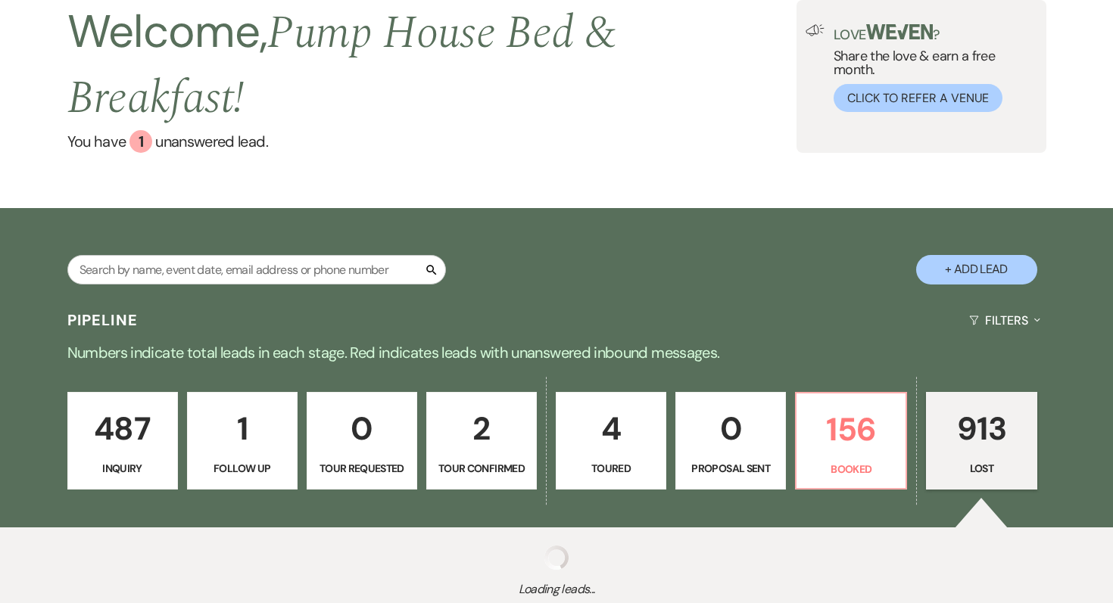
select select "8"
select select "5"
select select "8"
select select "5"
select select "8"
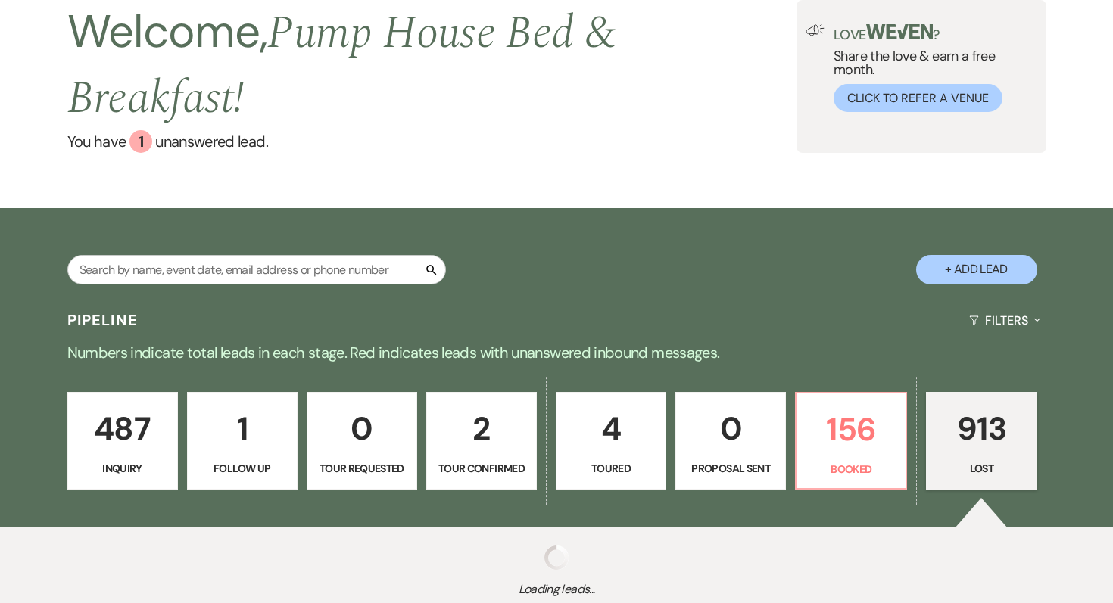
select select "5"
select select "8"
select select "5"
select select "8"
select select "5"
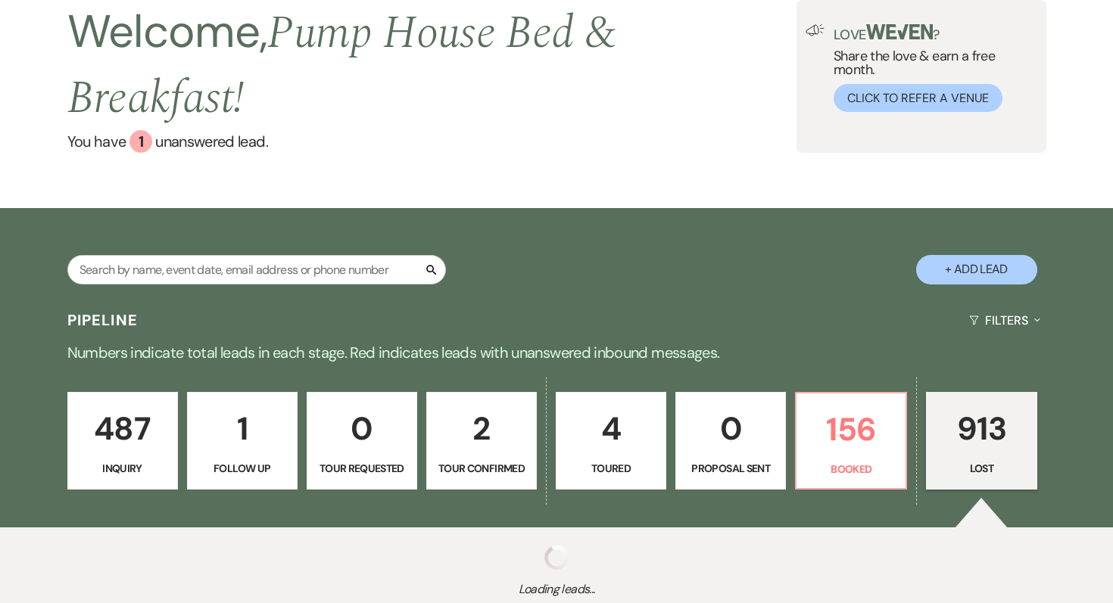
select select "8"
select select "5"
select select "8"
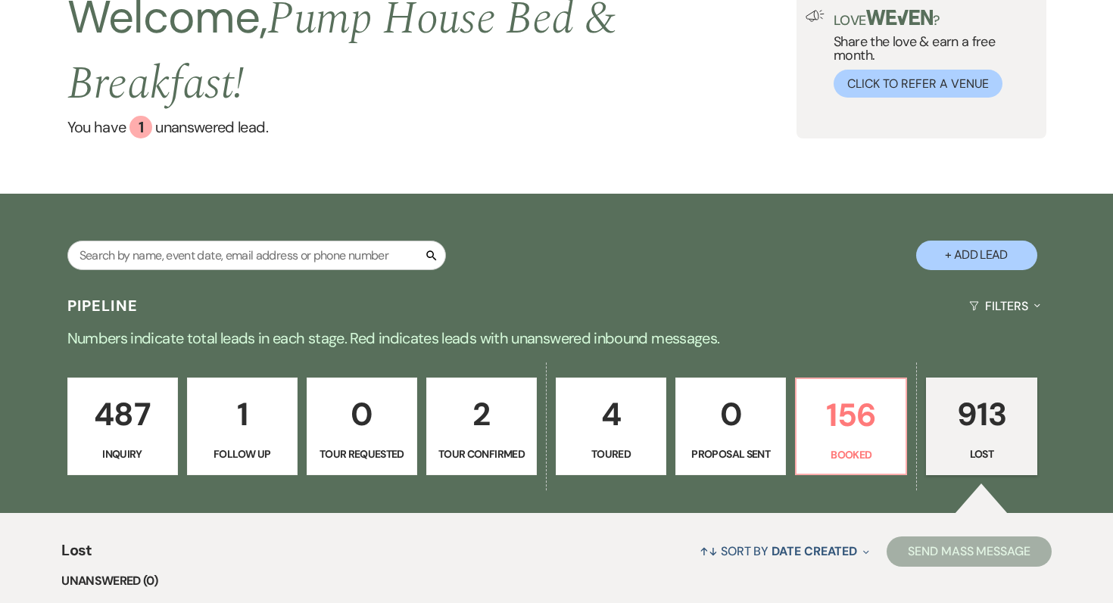
scroll to position [154, 0]
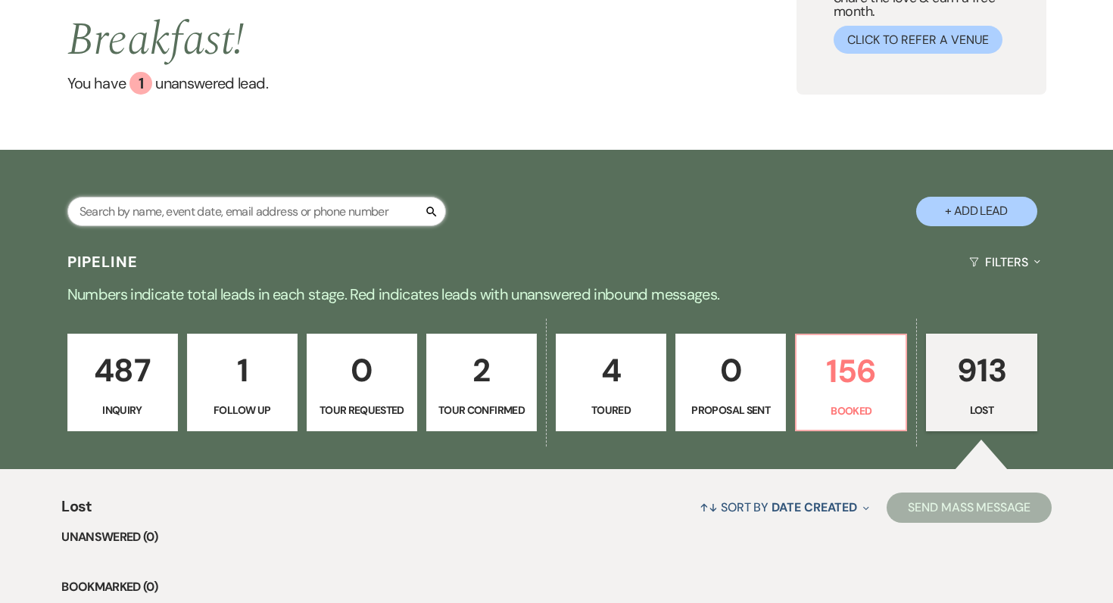
click at [168, 201] on input "text" at bounding box center [256, 212] width 378 height 30
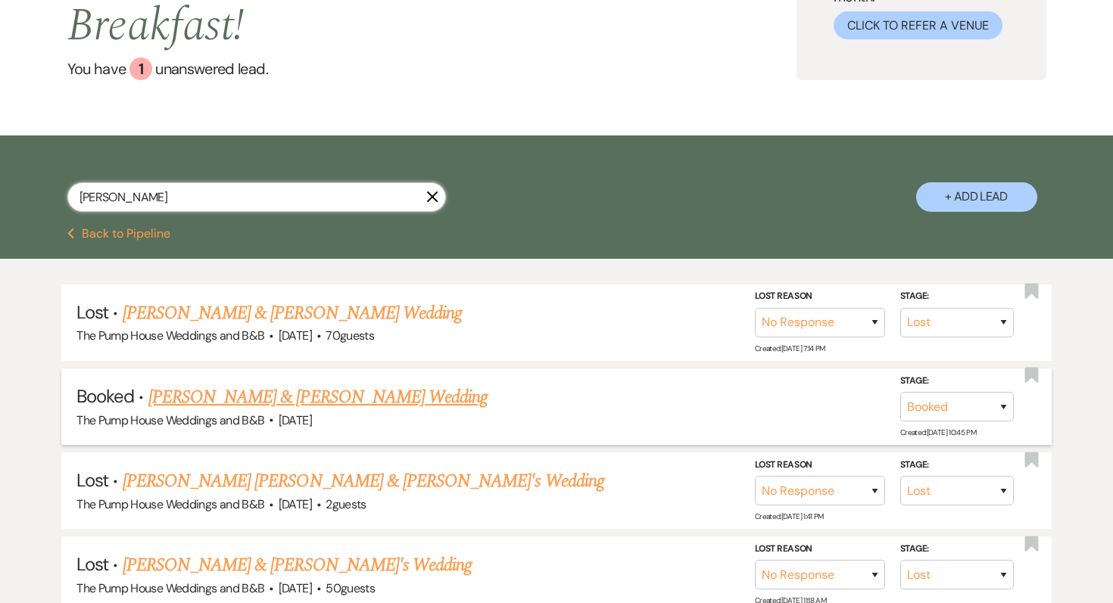
scroll to position [177, 0]
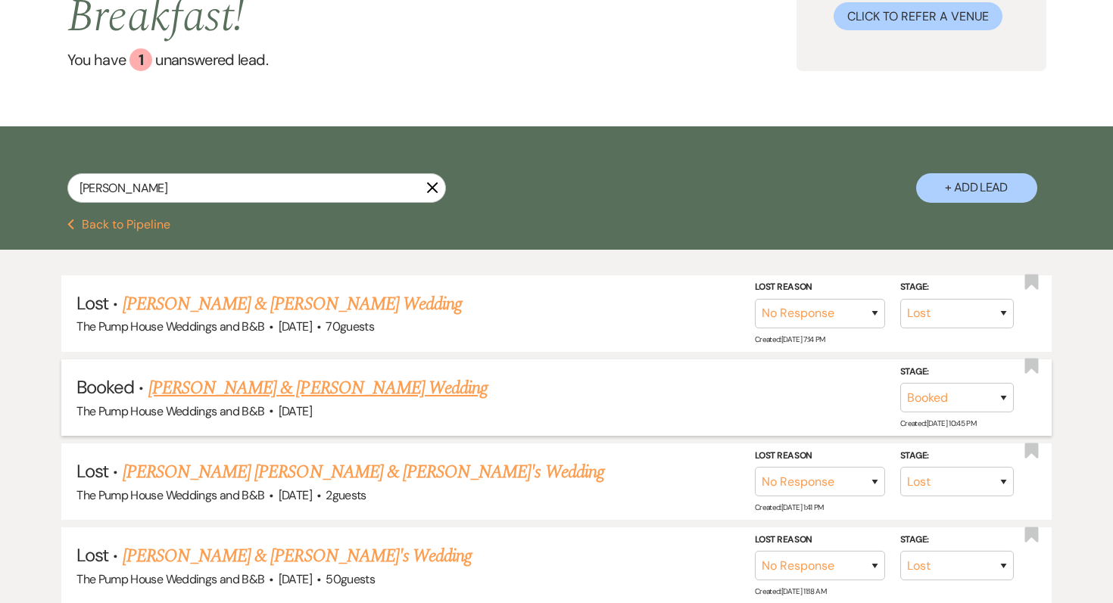
click at [275, 394] on link "[PERSON_NAME] & [PERSON_NAME] Wedding" at bounding box center [317, 388] width 339 height 27
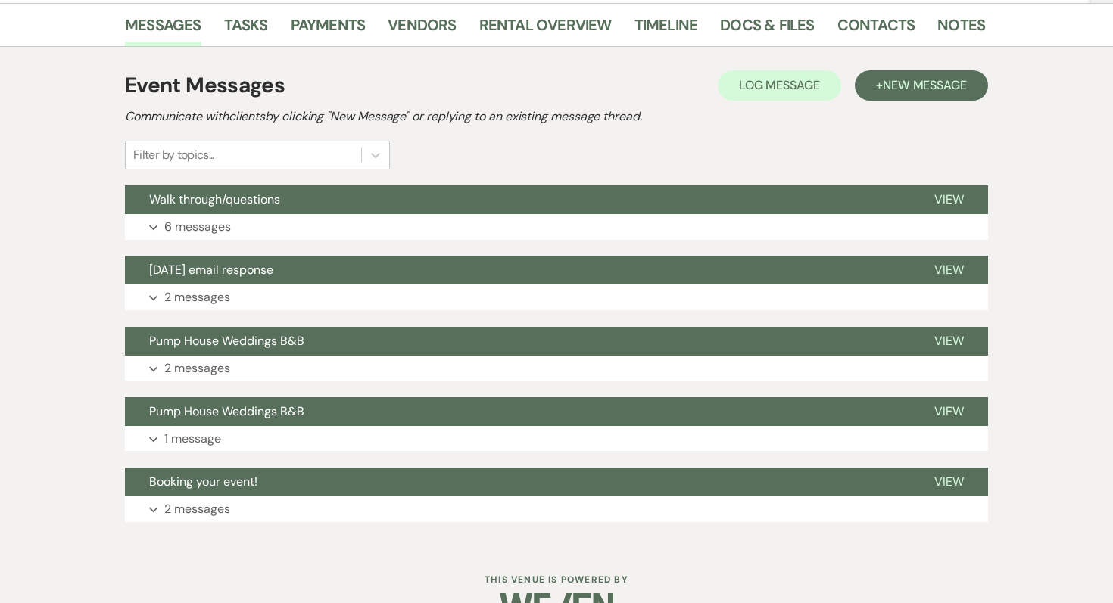
scroll to position [285, 0]
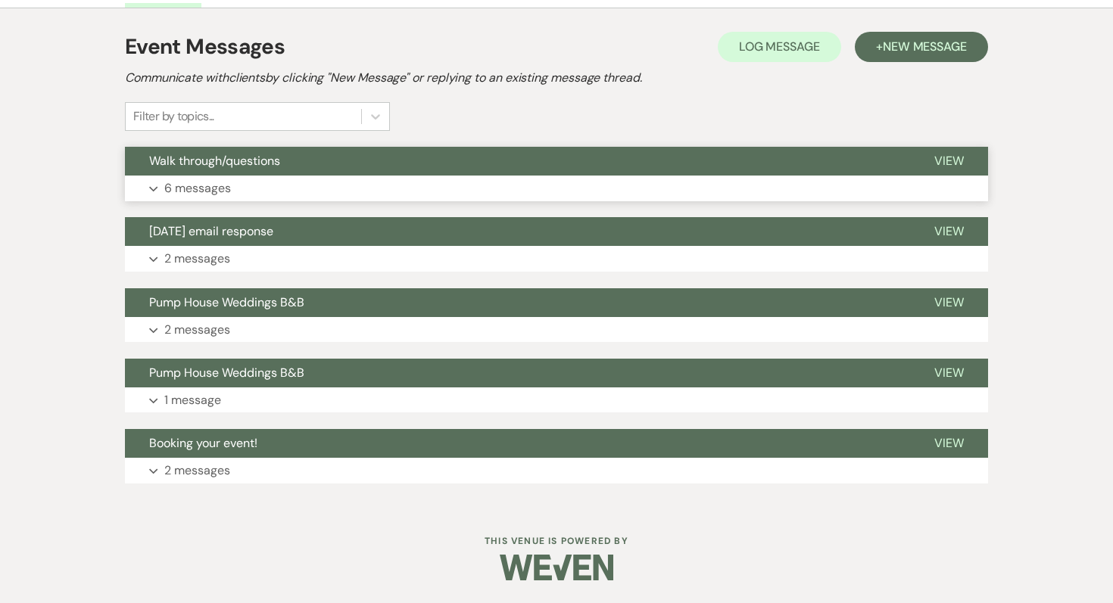
click at [215, 191] on p "6 messages" at bounding box center [197, 189] width 67 height 20
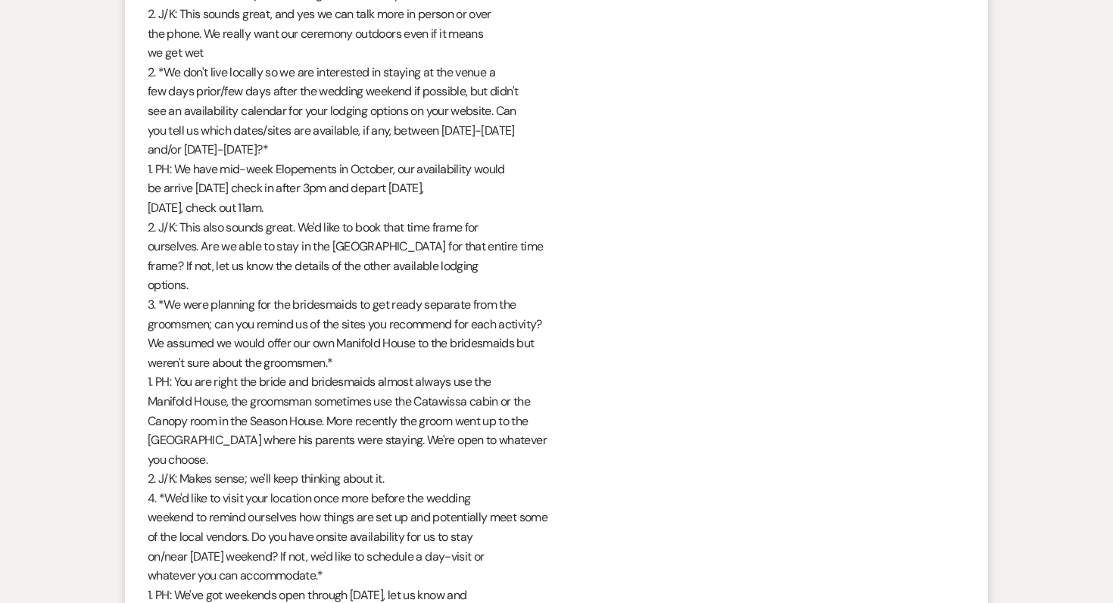
scroll to position [1252, 0]
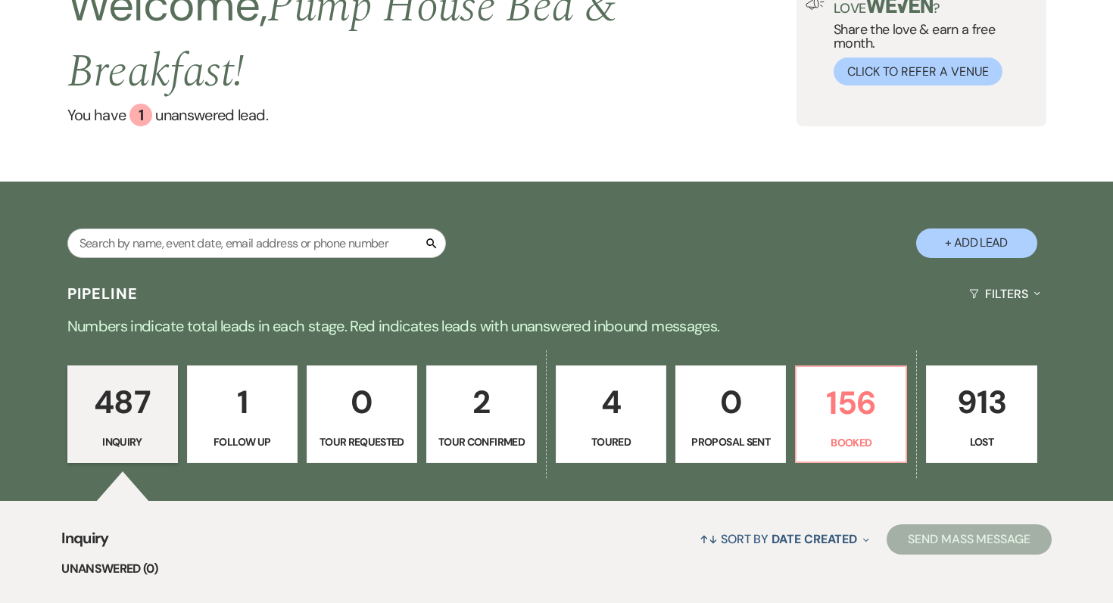
scroll to position [139, 0]
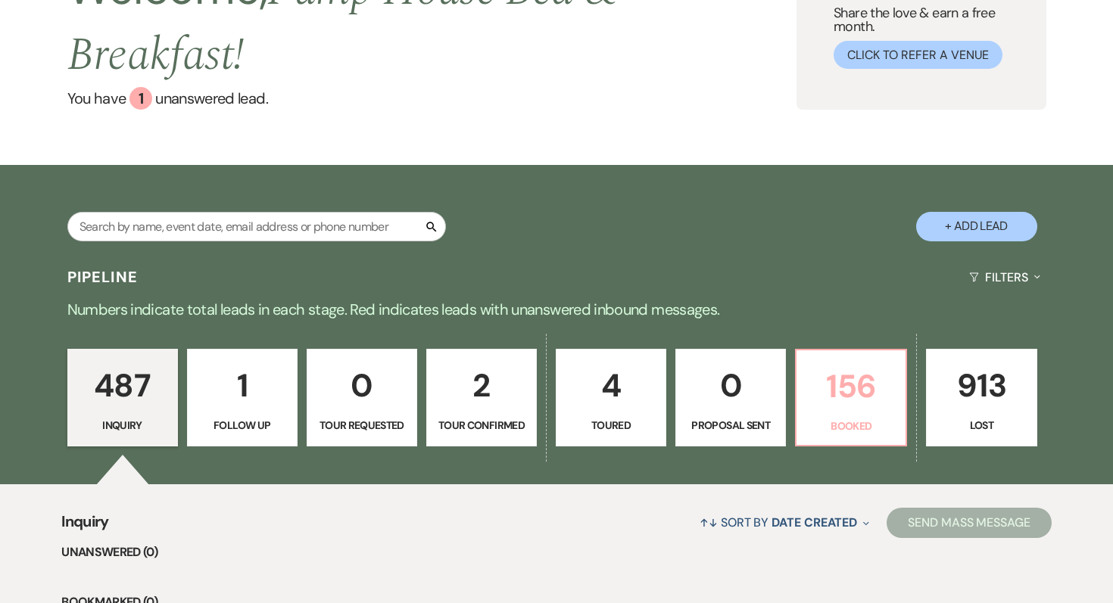
click at [839, 401] on p "156" at bounding box center [850, 386] width 91 height 51
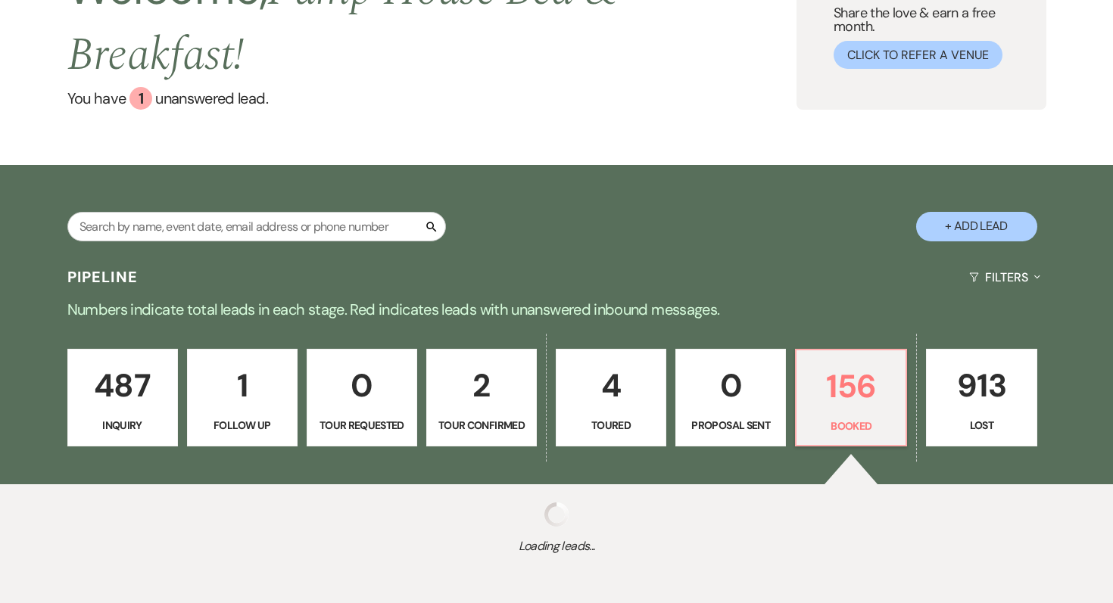
select select "7"
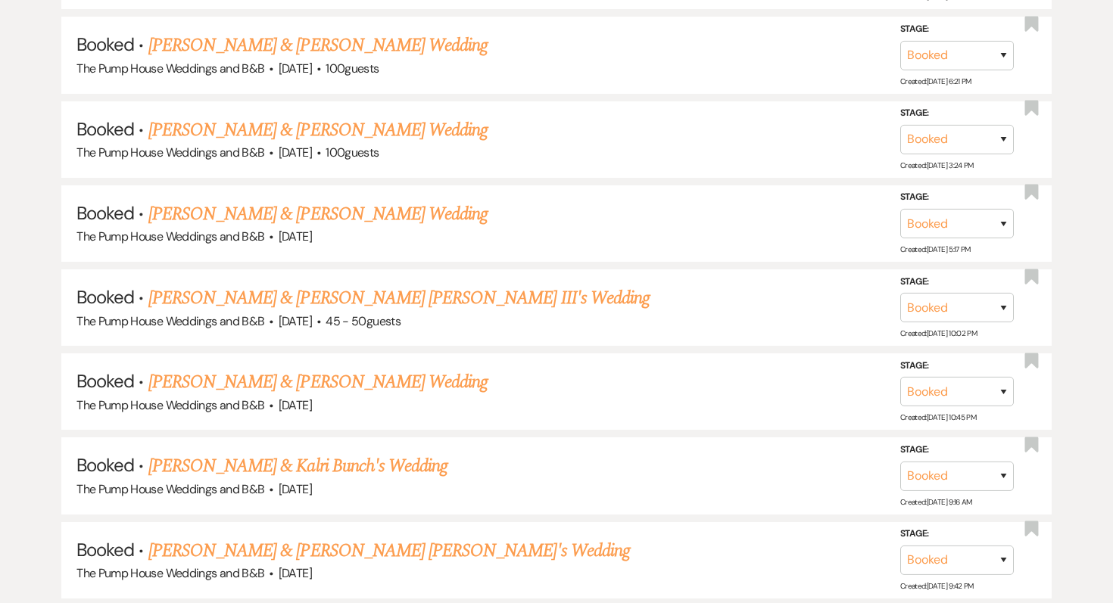
scroll to position [963, 0]
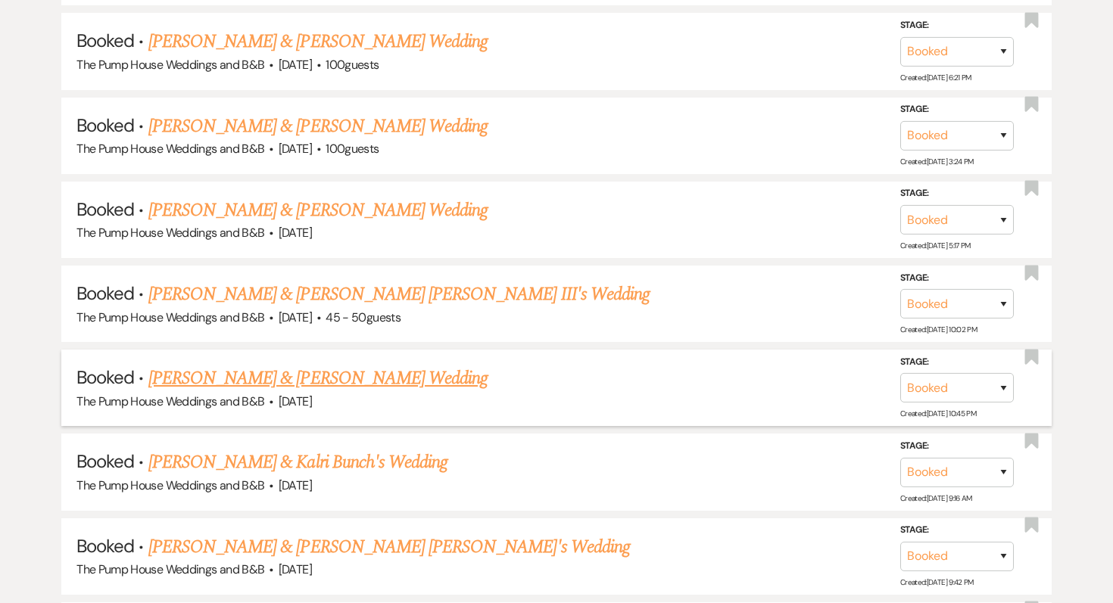
click at [305, 373] on link "[PERSON_NAME] & [PERSON_NAME] Wedding" at bounding box center [317, 378] width 339 height 27
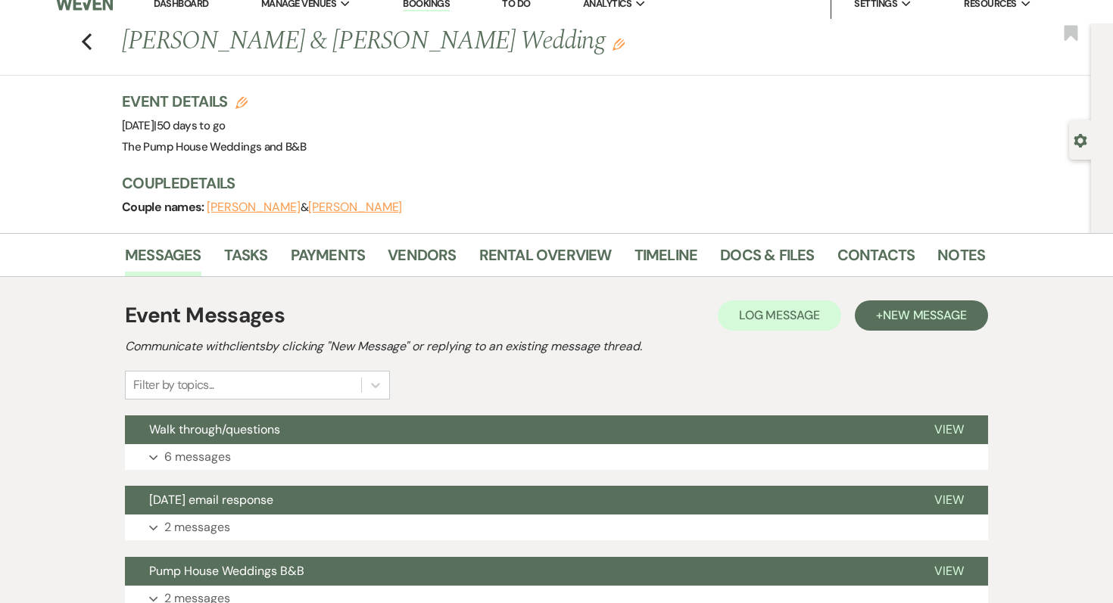
scroll to position [10, 0]
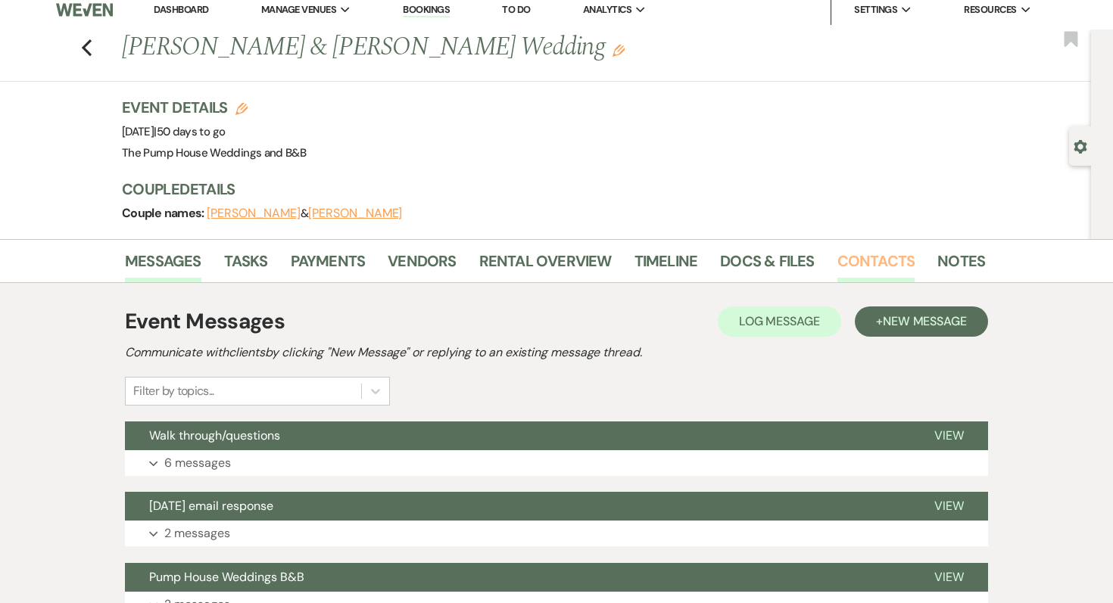
click at [887, 266] on link "Contacts" at bounding box center [876, 265] width 78 height 33
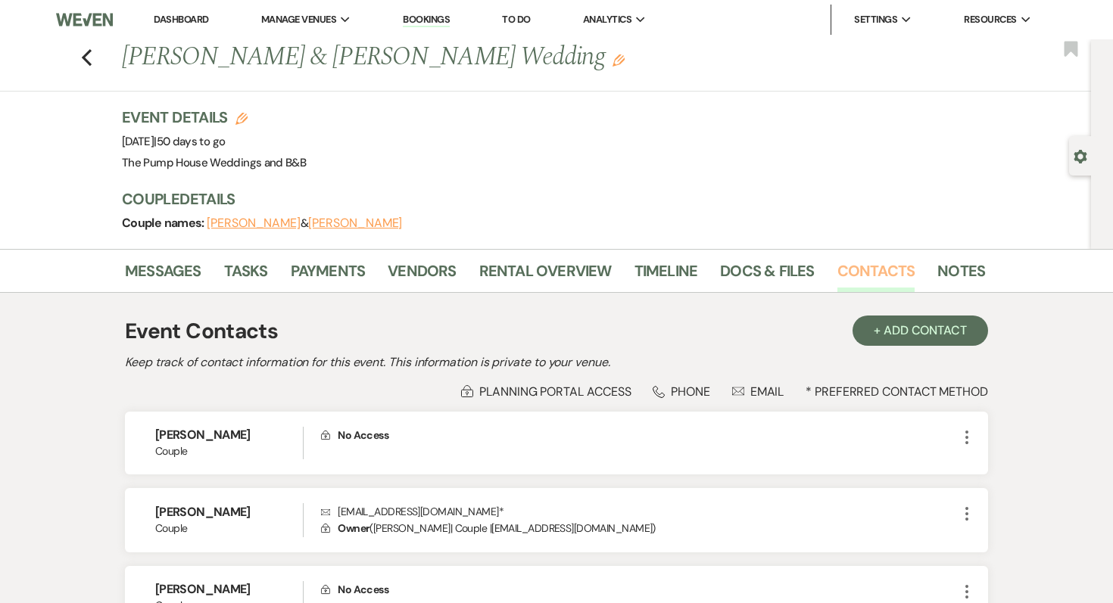
scroll to position [104, 0]
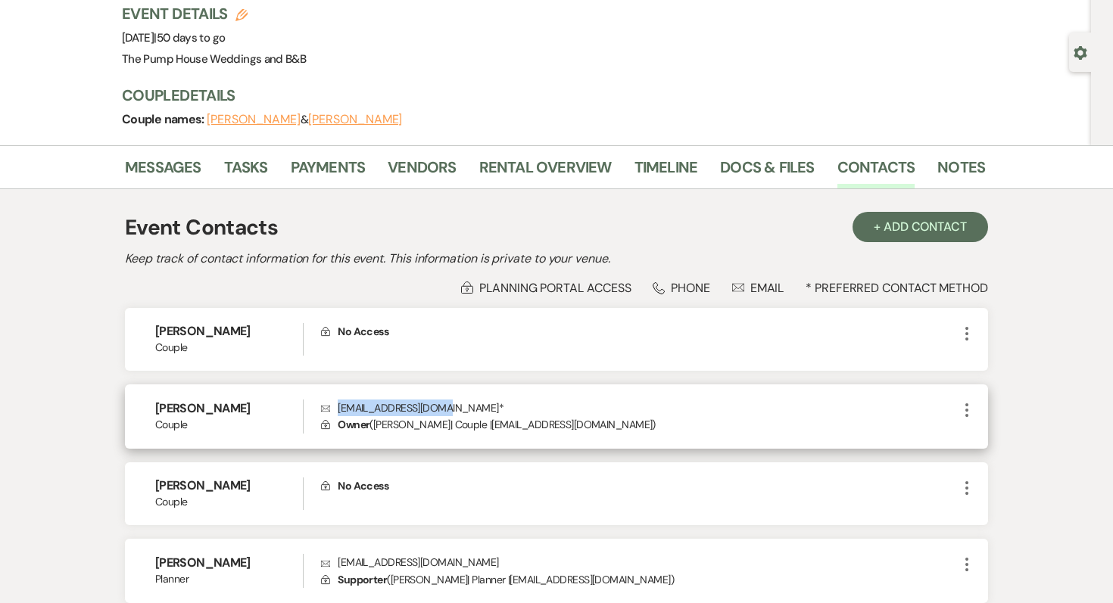
drag, startPoint x: 446, startPoint y: 409, endPoint x: 338, endPoint y: 408, distance: 108.2
click at [338, 408] on p "Envelope kyleduca14@gmail.com *" at bounding box center [639, 408] width 637 height 17
copy p "kyleduca14@gmail.com"
